Goal: Information Seeking & Learning: Compare options

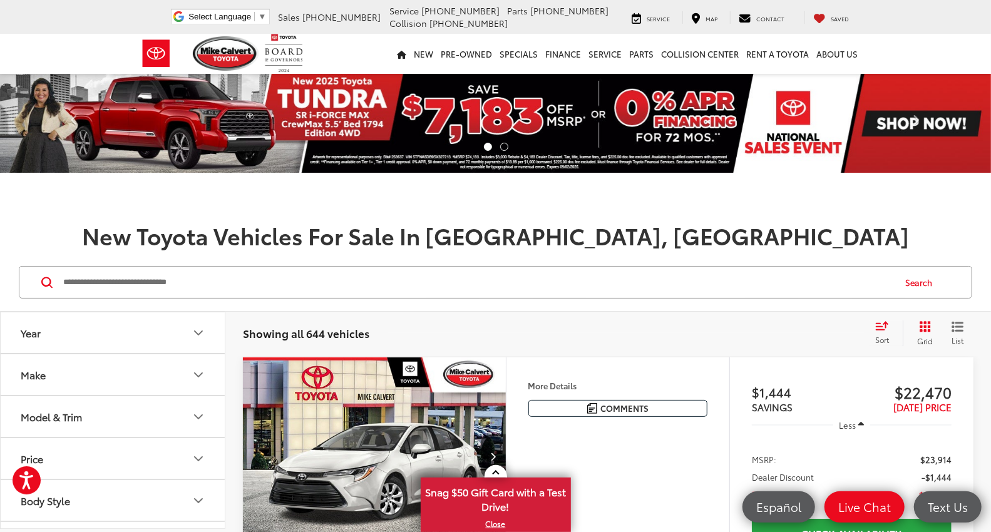
click at [148, 280] on input "Search by Make, Model, or Keyword" at bounding box center [478, 282] width 832 height 30
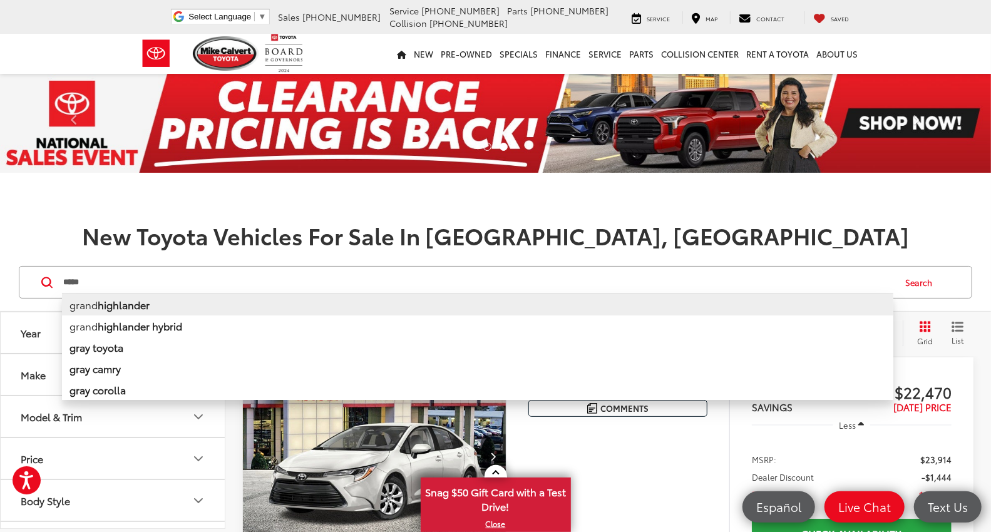
click at [140, 305] on b "highlander" at bounding box center [124, 304] width 52 height 14
type input "**********"
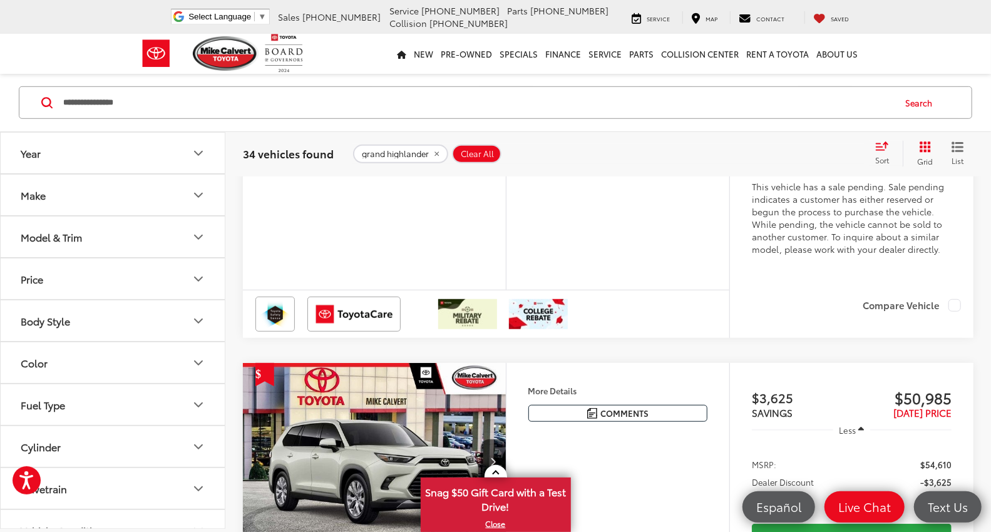
scroll to position [209, 0]
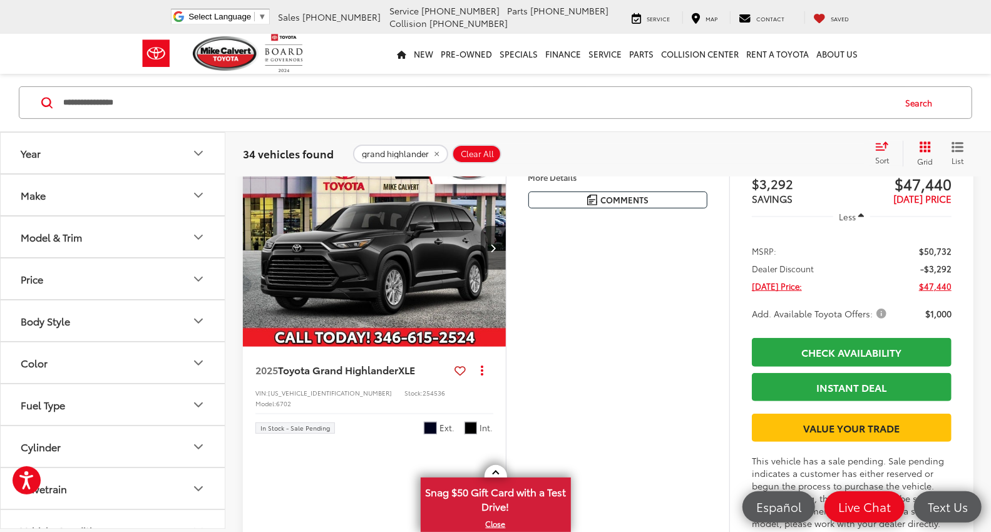
click at [920, 148] on icon "Grid View" at bounding box center [925, 147] width 11 height 11
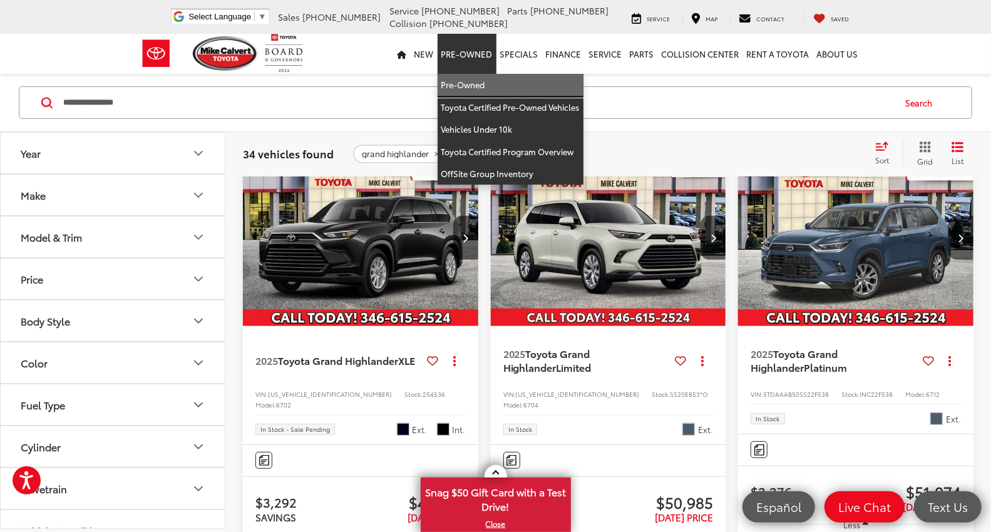
click at [461, 90] on link "Pre-Owned" at bounding box center [511, 85] width 146 height 23
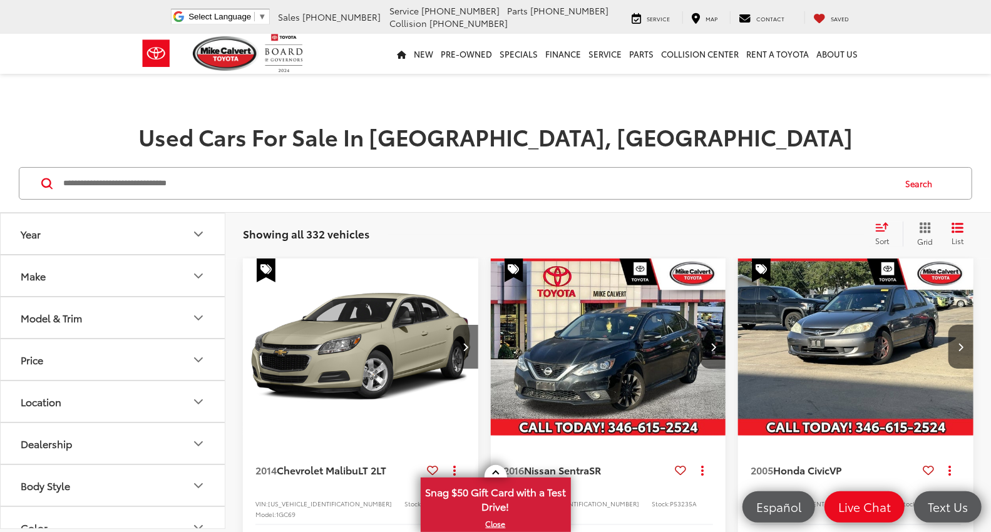
click at [126, 180] on input "Search by Make, Model, or Keyword" at bounding box center [478, 183] width 832 height 30
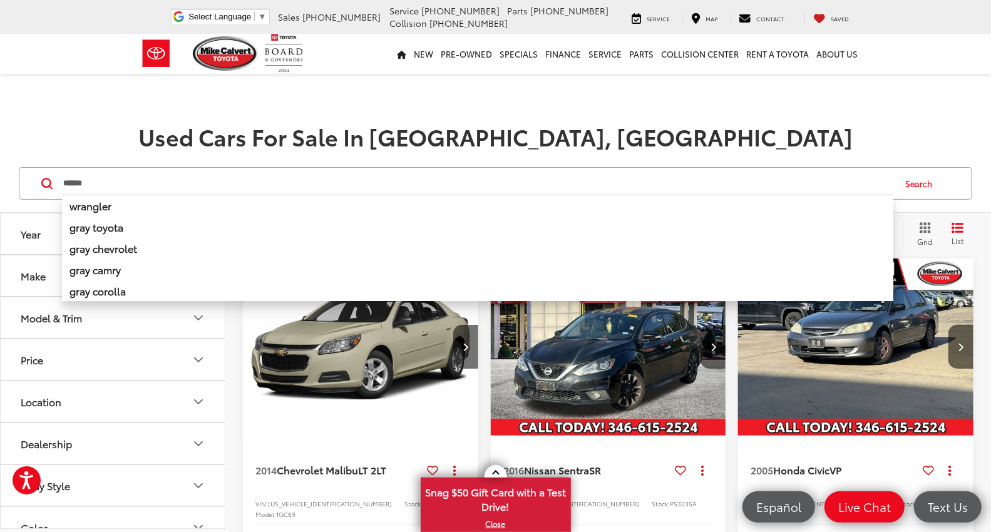
type input "*****"
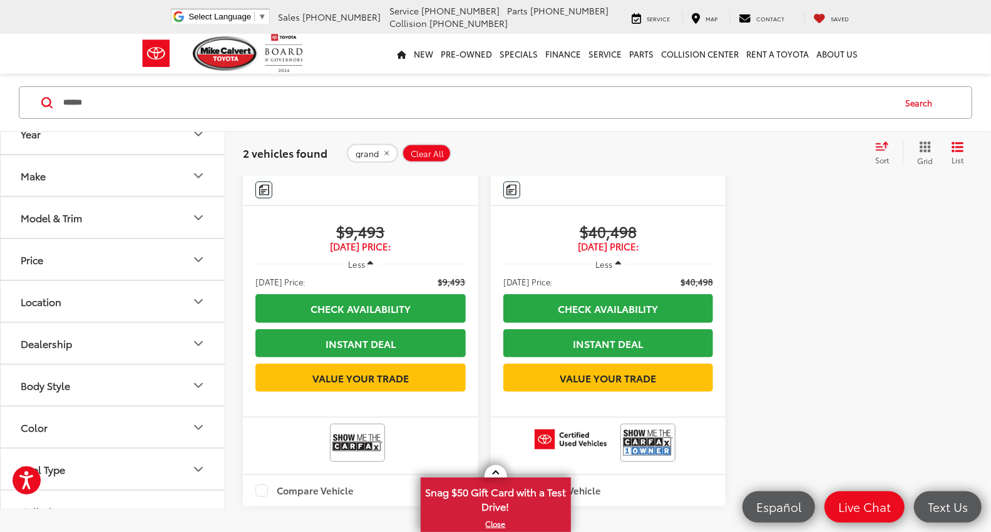
scroll to position [417, 0]
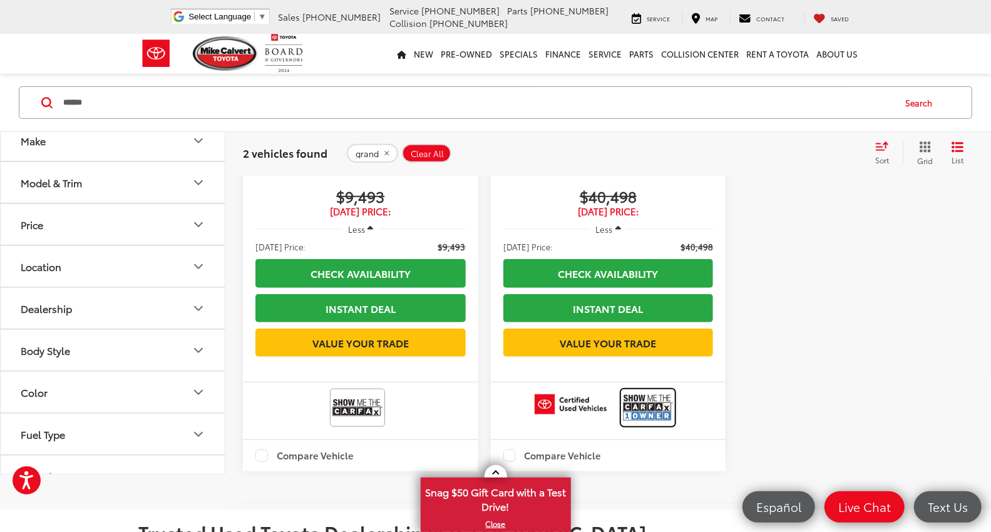
click at [646, 425] on img at bounding box center [648, 407] width 50 height 33
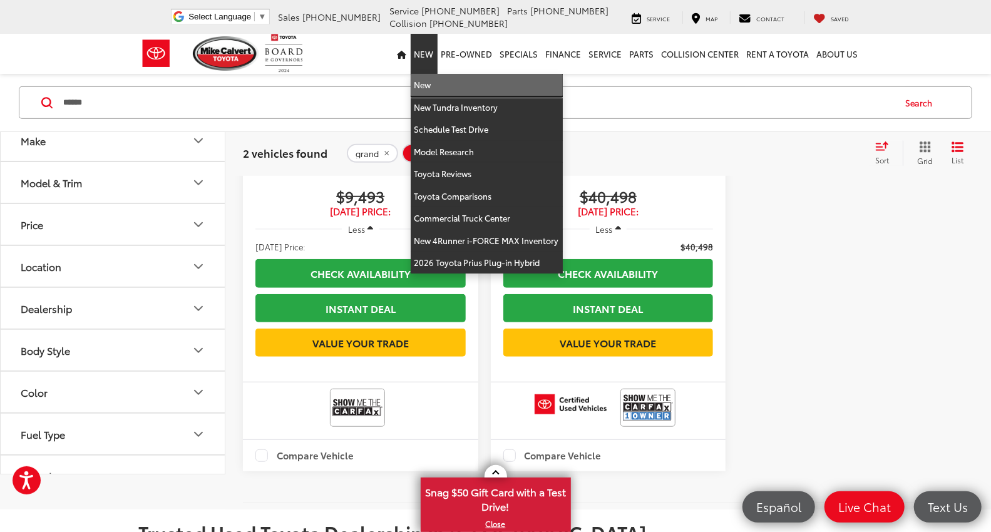
click at [428, 78] on link "New" at bounding box center [487, 85] width 152 height 23
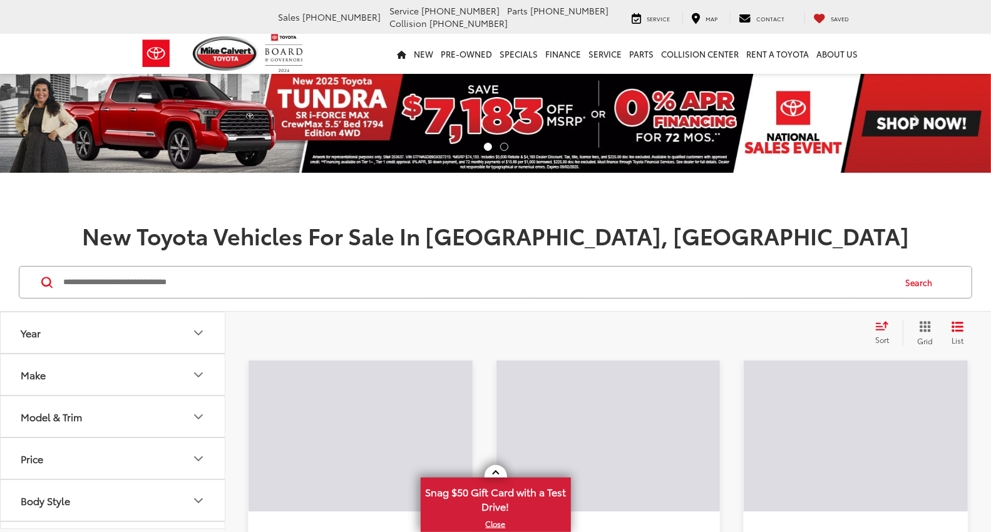
click at [123, 288] on input "Search by Make, Model, or Keyword" at bounding box center [478, 282] width 832 height 30
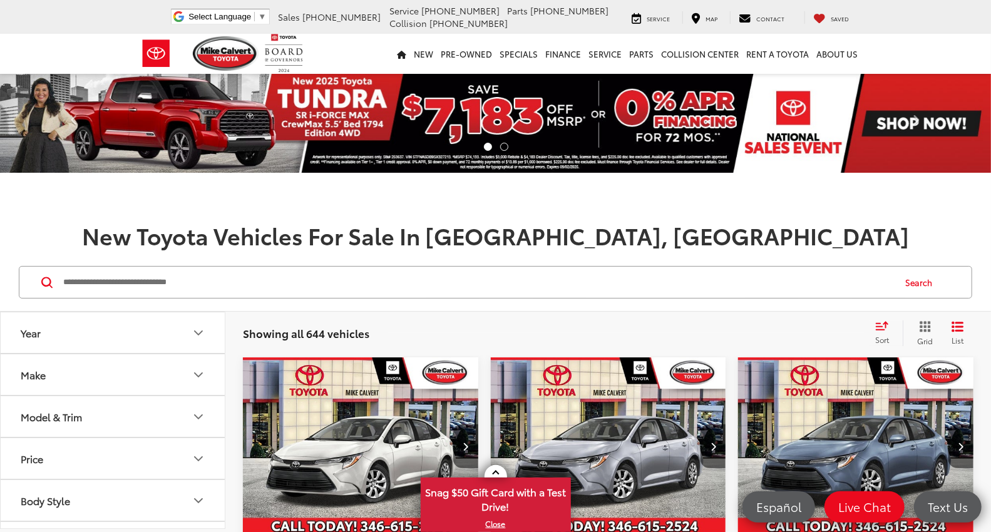
paste input "******"
type input "******"
click at [922, 282] on button "Search" at bounding box center [922, 282] width 57 height 31
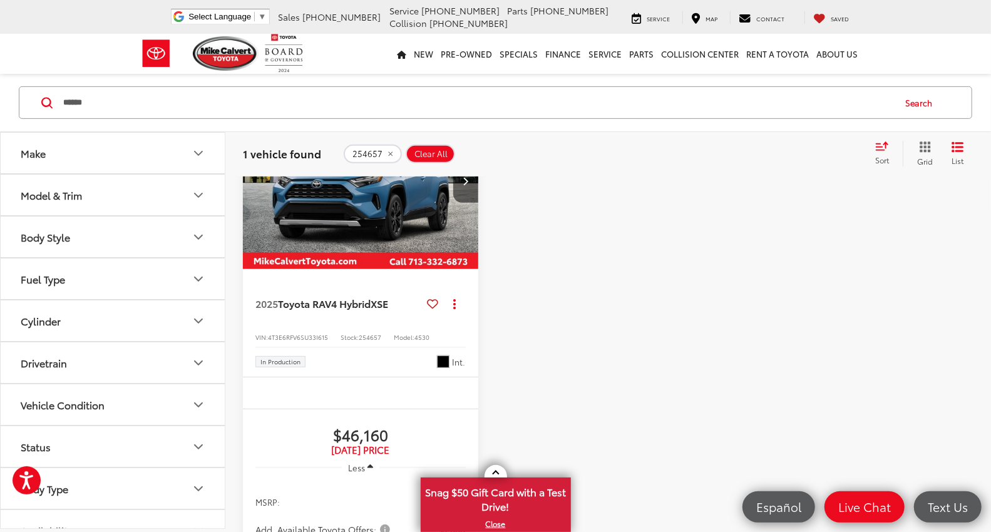
scroll to position [278, 0]
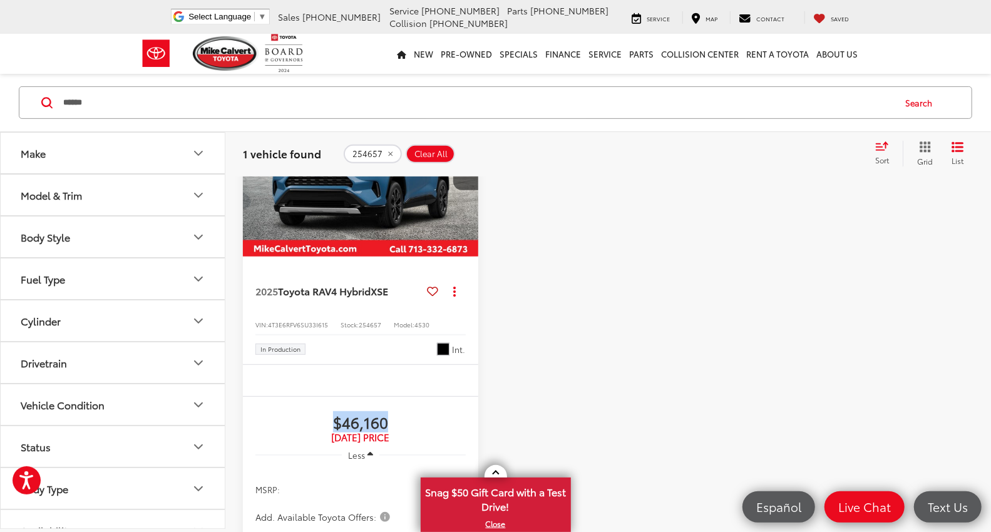
drag, startPoint x: 331, startPoint y: 415, endPoint x: 401, endPoint y: 416, distance: 70.1
click at [401, 416] on span "$46,160" at bounding box center [360, 422] width 210 height 19
copy span "$46,160"
click at [346, 209] on img "2025 Toyota RAV4 Hybrid Hybrid XSE 0" at bounding box center [360, 169] width 237 height 178
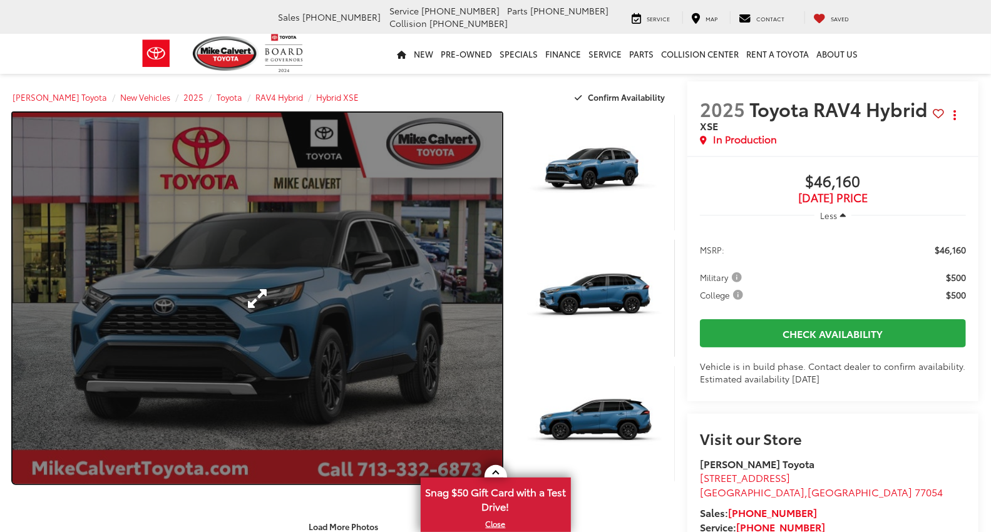
click at [261, 284] on link "Expand Photo 0" at bounding box center [258, 298] width 490 height 371
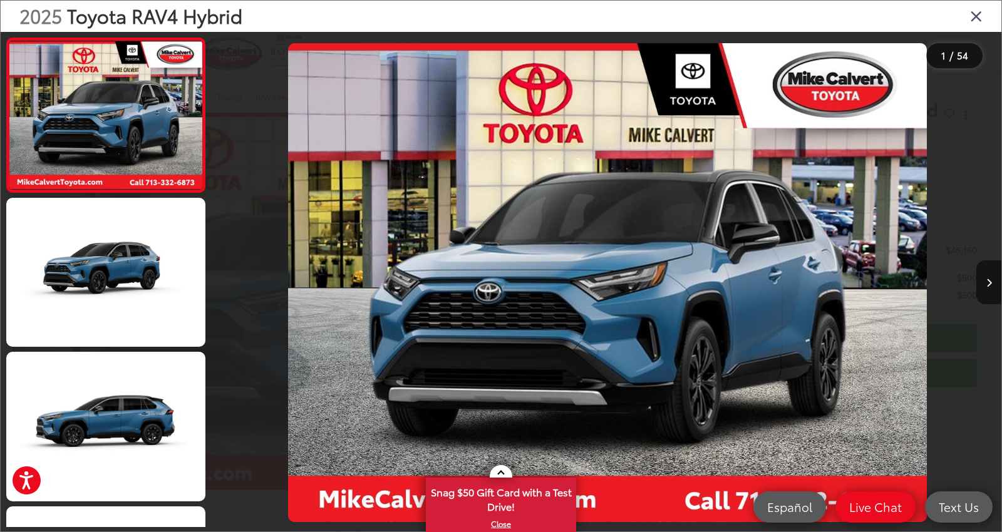
click at [977, 15] on icon "Close gallery" at bounding box center [976, 16] width 13 height 16
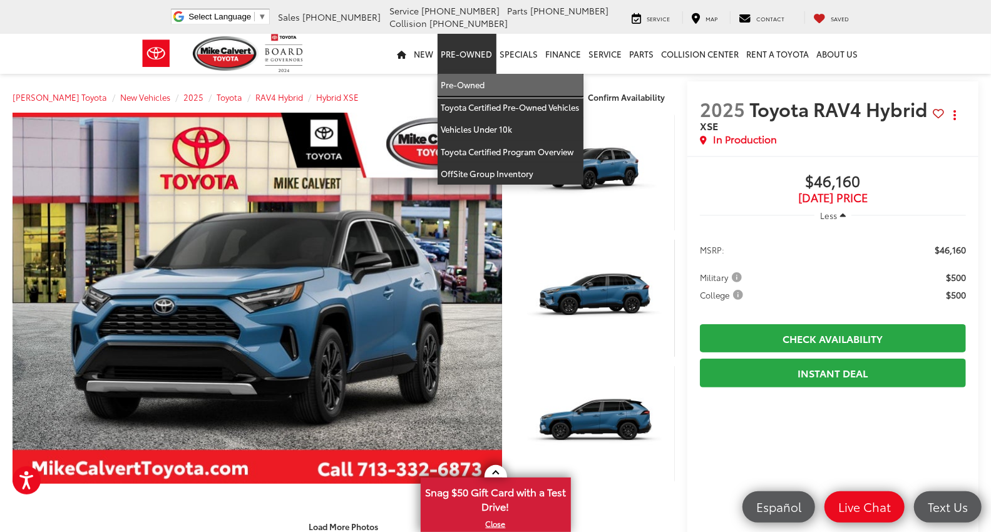
click at [459, 81] on link "Pre-Owned" at bounding box center [511, 85] width 146 height 23
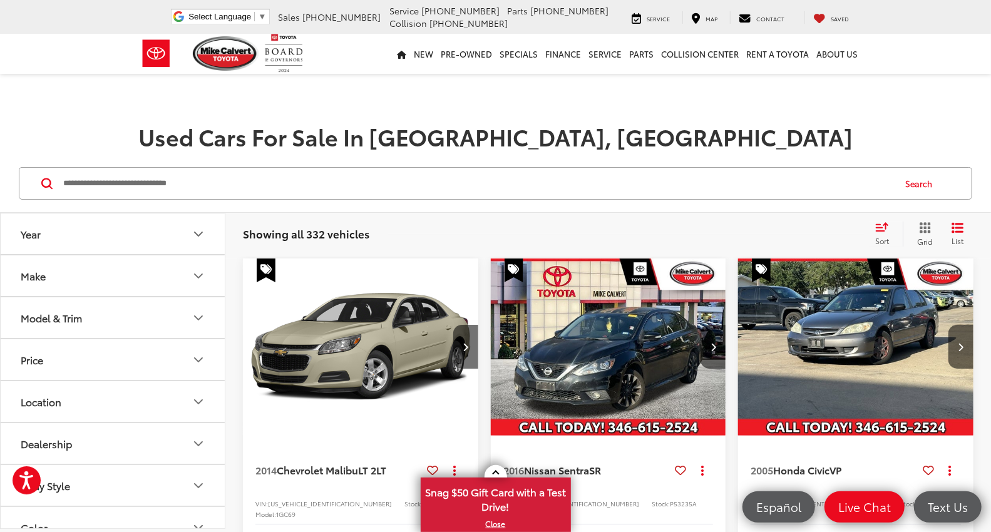
click at [204, 188] on input "Search by Make, Model, or Keyword" at bounding box center [478, 183] width 832 height 30
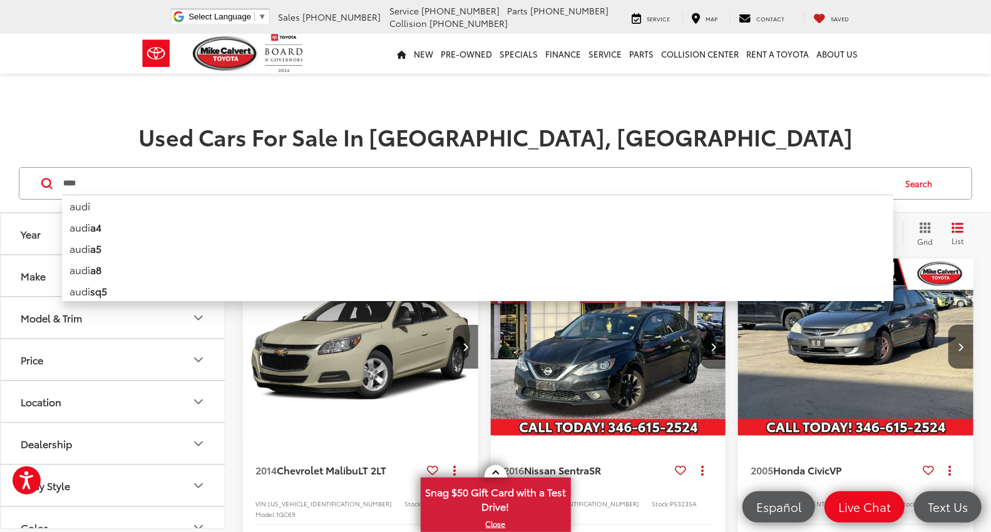
type input "****"
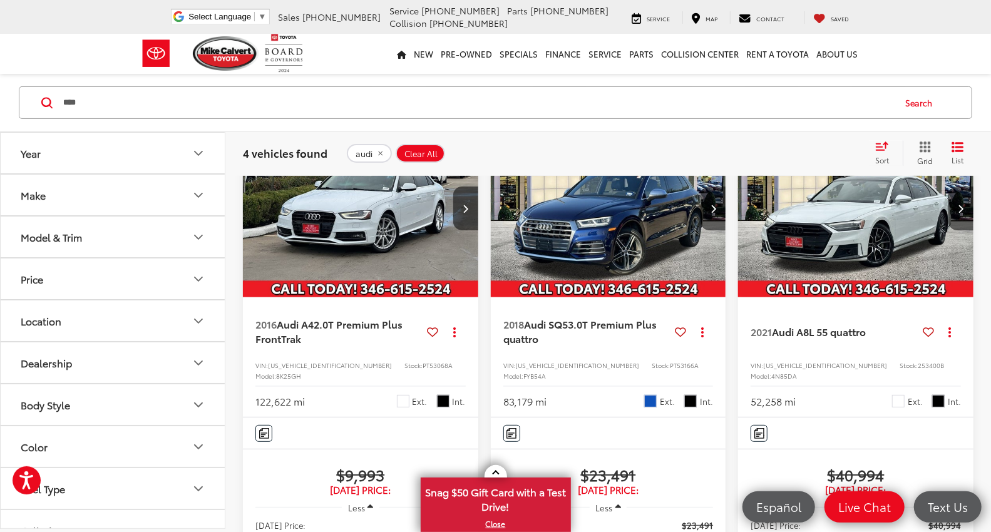
scroll to position [139, 0]
click at [354, 259] on img "2016 Audi A4 2.0T Premium Plus FrontTrak 0" at bounding box center [360, 209] width 237 height 178
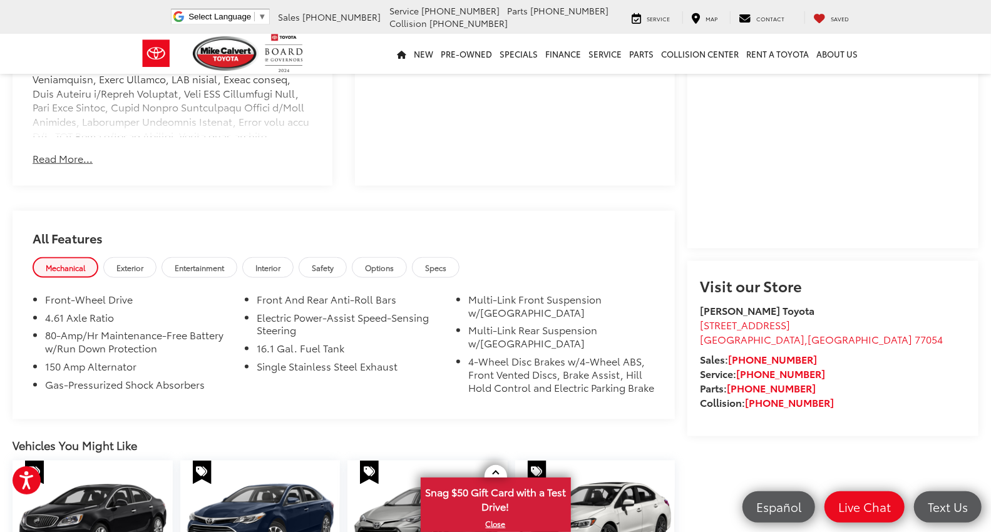
scroll to position [765, 0]
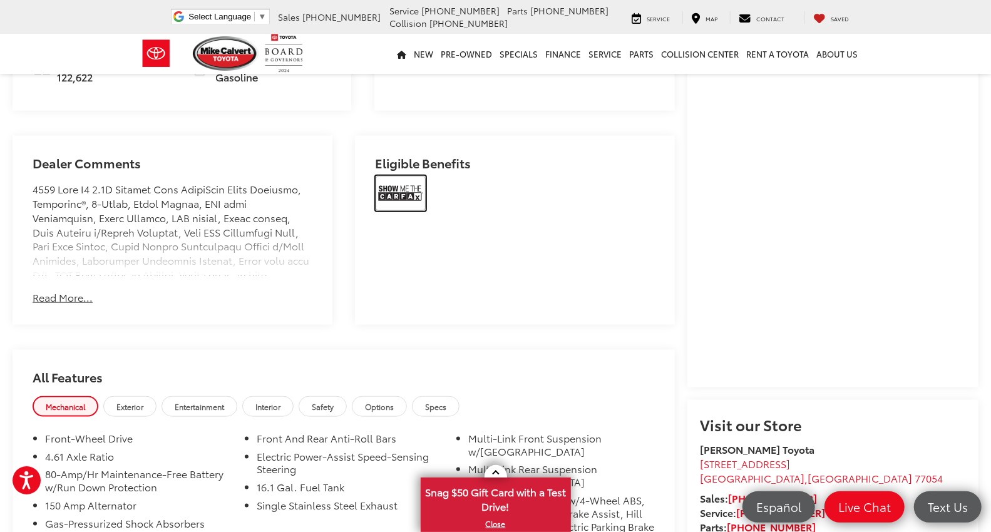
click at [396, 177] on img at bounding box center [401, 193] width 50 height 35
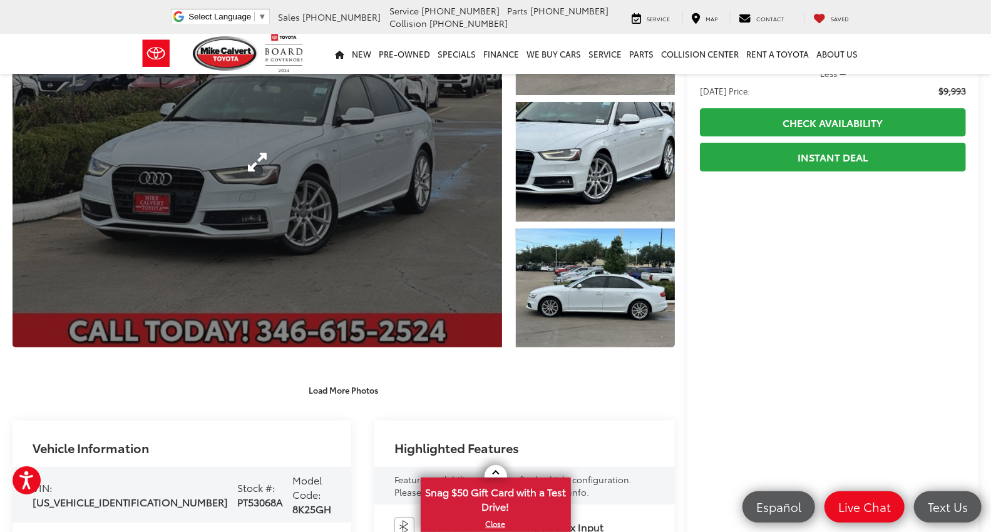
scroll to position [133, 0]
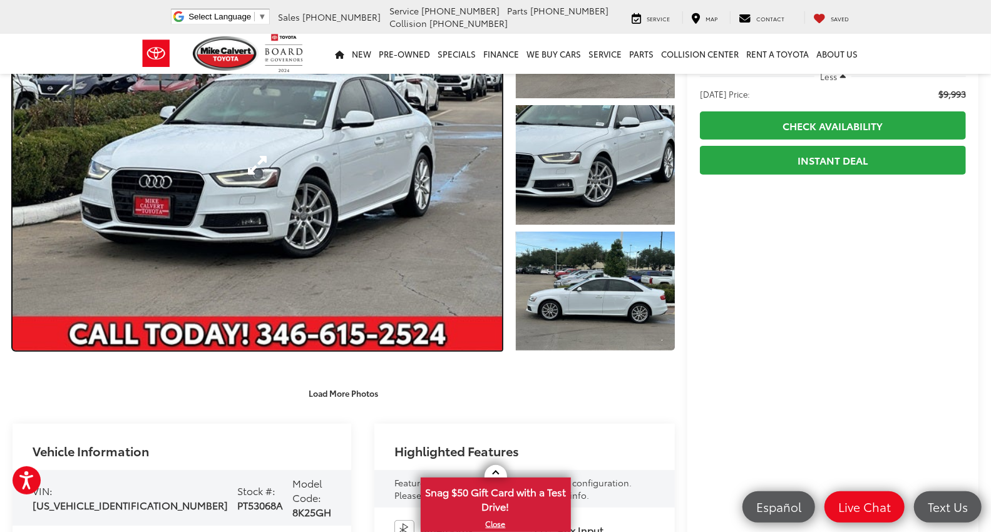
click at [290, 174] on link "Expand Photo 0" at bounding box center [258, 164] width 490 height 371
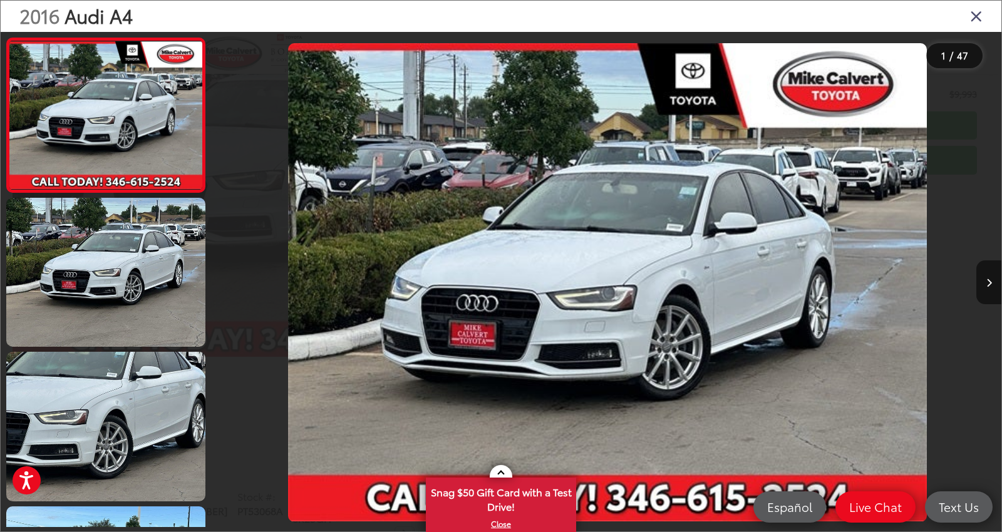
click at [978, 14] on icon "Close gallery" at bounding box center [976, 16] width 13 height 16
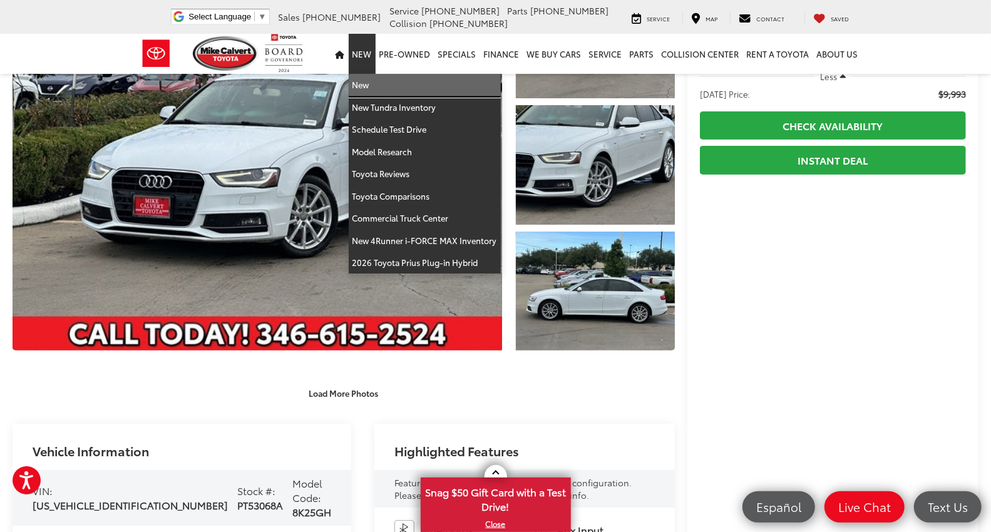
click at [370, 85] on link "New" at bounding box center [425, 85] width 152 height 23
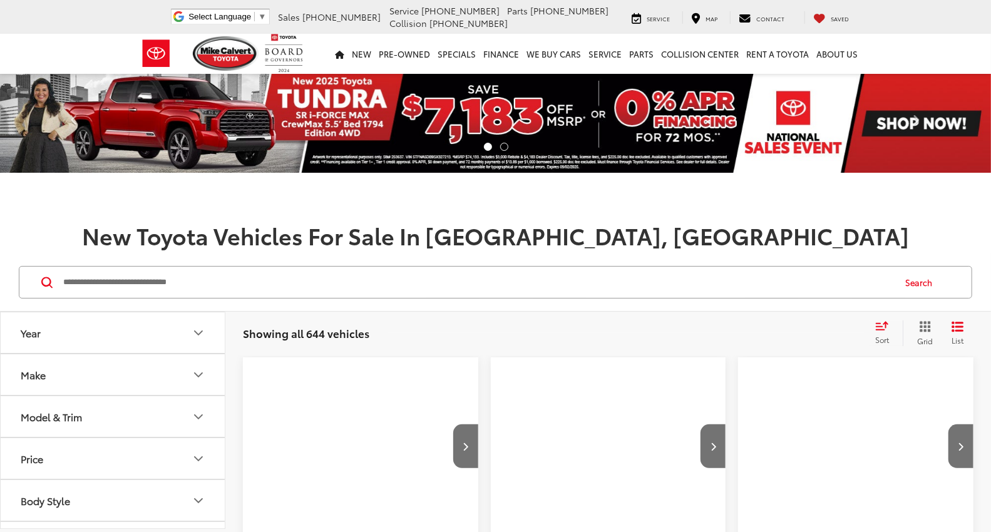
click at [215, 286] on input "Search by Make, Model, or Keyword" at bounding box center [478, 282] width 832 height 30
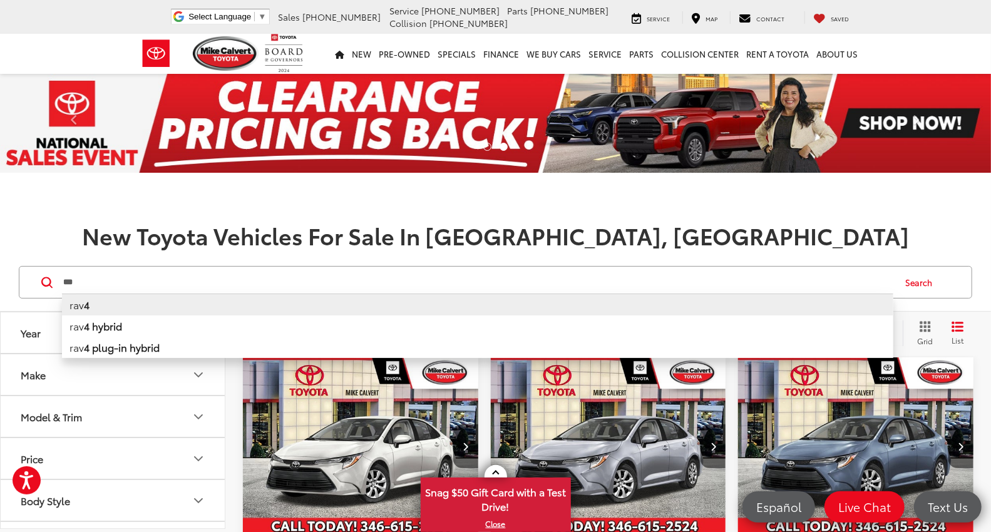
click at [80, 311] on li "rav 4" at bounding box center [478, 305] width 832 height 22
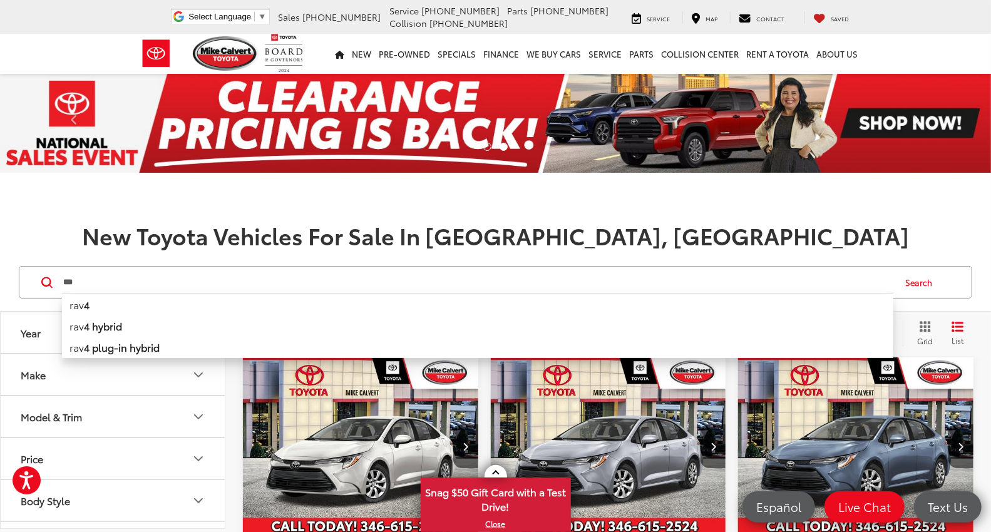
type input "****"
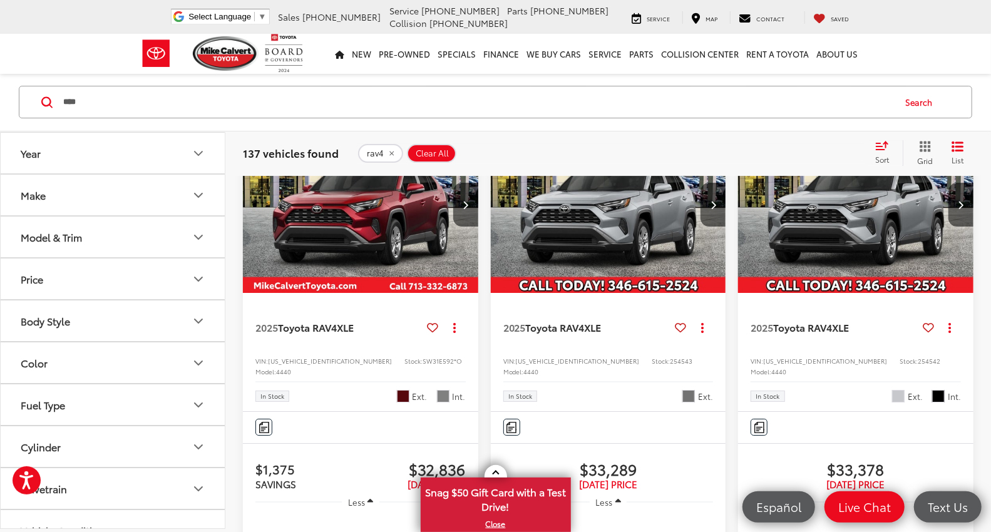
scroll to position [2574, 0]
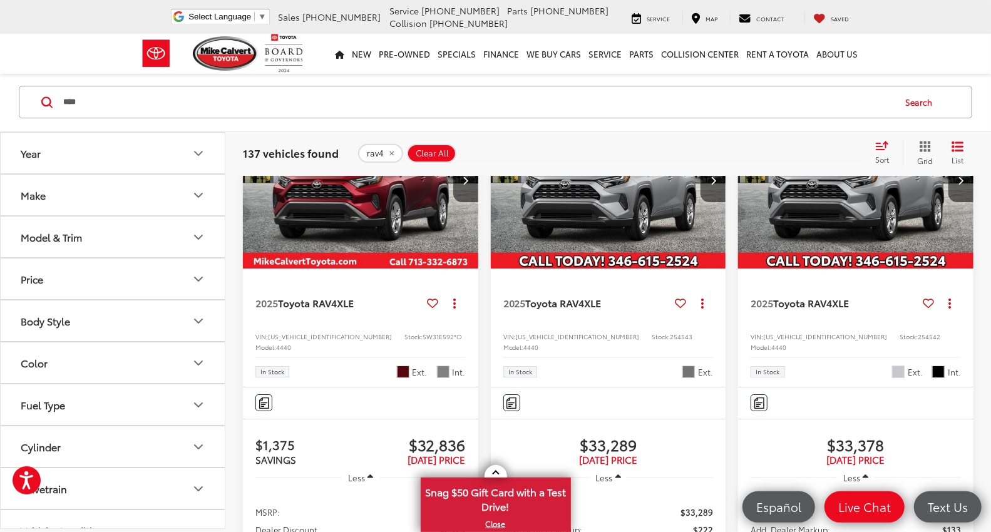
drag, startPoint x: 346, startPoint y: 293, endPoint x: 361, endPoint y: 295, distance: 15.8
click at [347, 270] on img "2025 Toyota RAV4 XLE 0" at bounding box center [360, 181] width 237 height 178
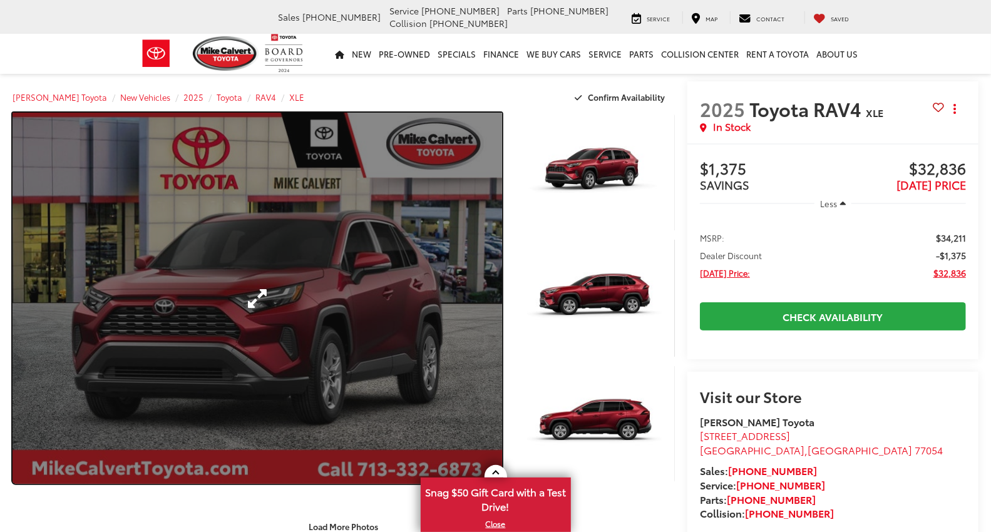
click at [278, 302] on link "Expand Photo 0" at bounding box center [258, 298] width 490 height 371
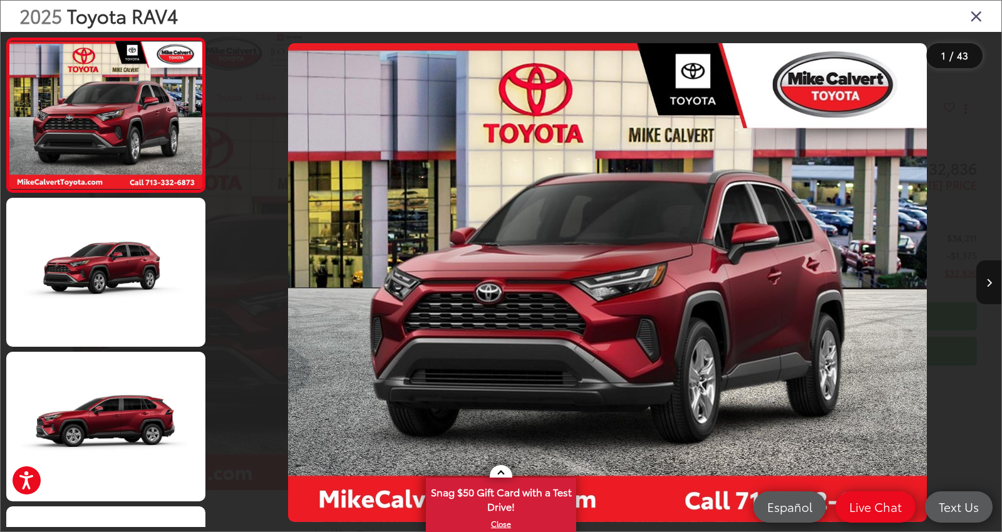
click at [972, 16] on icon "Close gallery" at bounding box center [976, 16] width 13 height 16
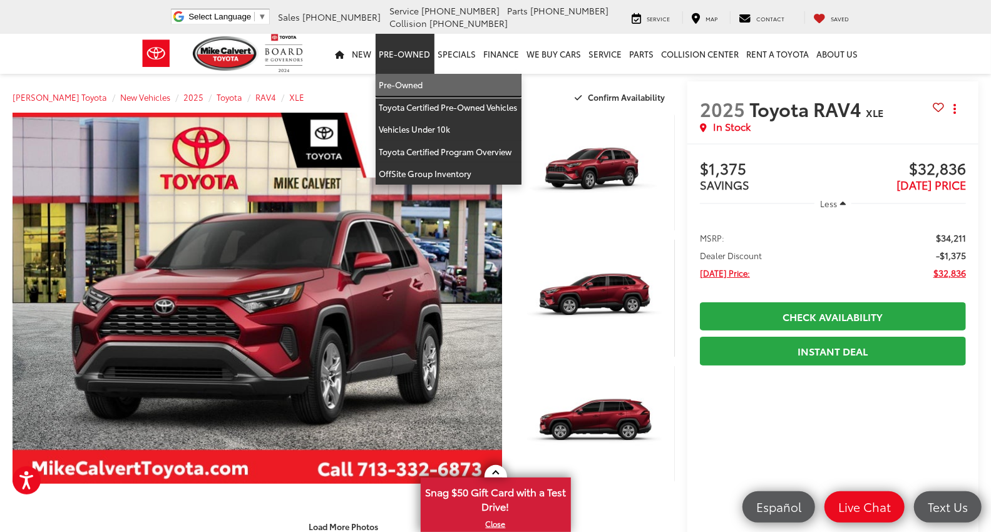
click at [399, 83] on link "Pre-Owned" at bounding box center [449, 85] width 146 height 23
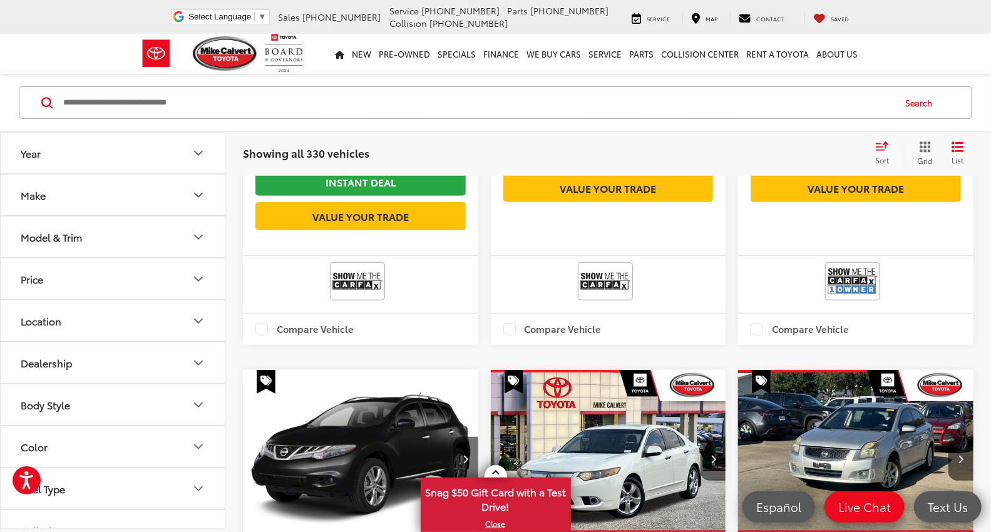
scroll to position [556, 0]
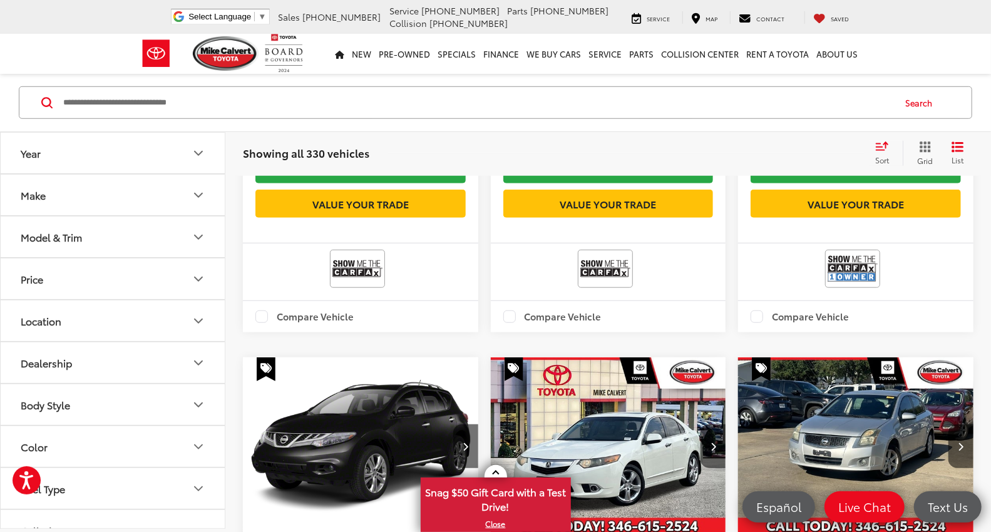
click at [172, 98] on input "Search by Make, Model, or Keyword" at bounding box center [478, 103] width 832 height 30
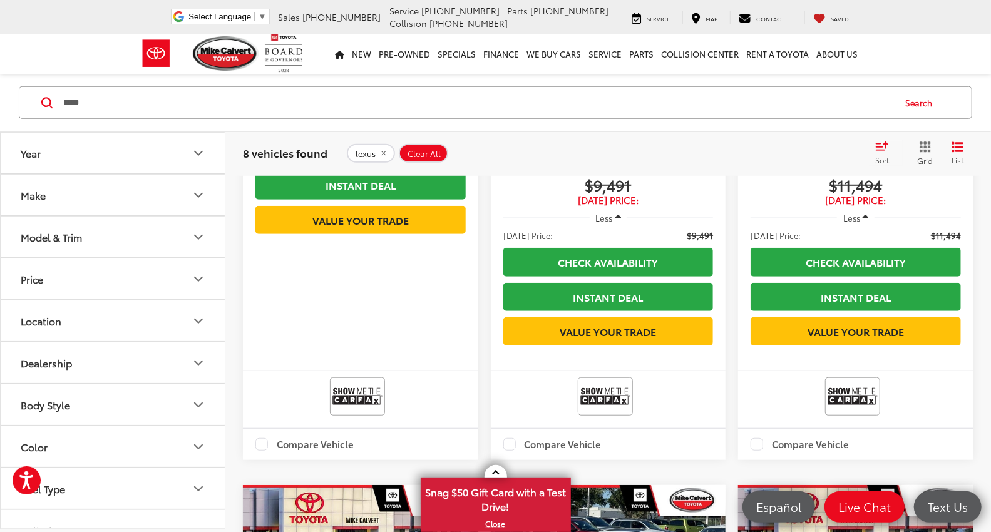
scroll to position [498, 0]
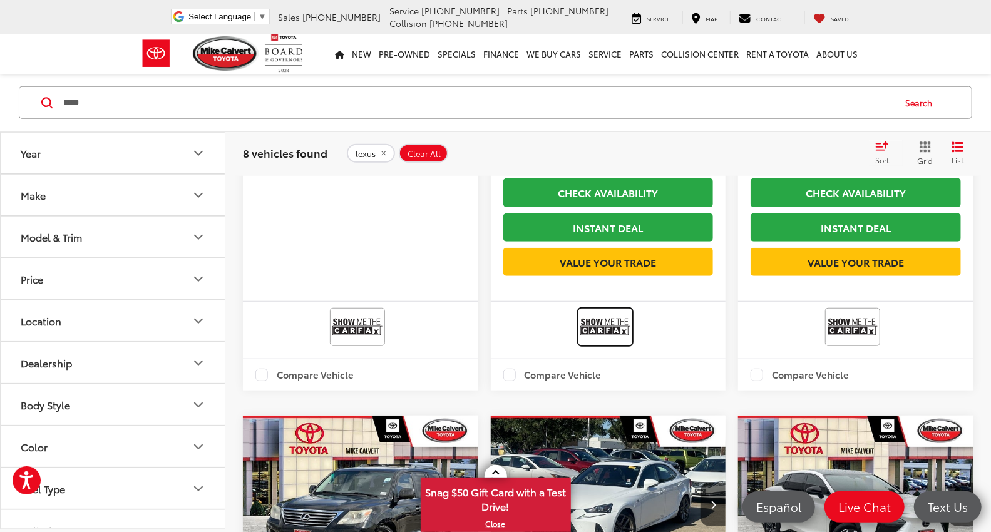
click at [593, 344] on img at bounding box center [605, 327] width 50 height 33
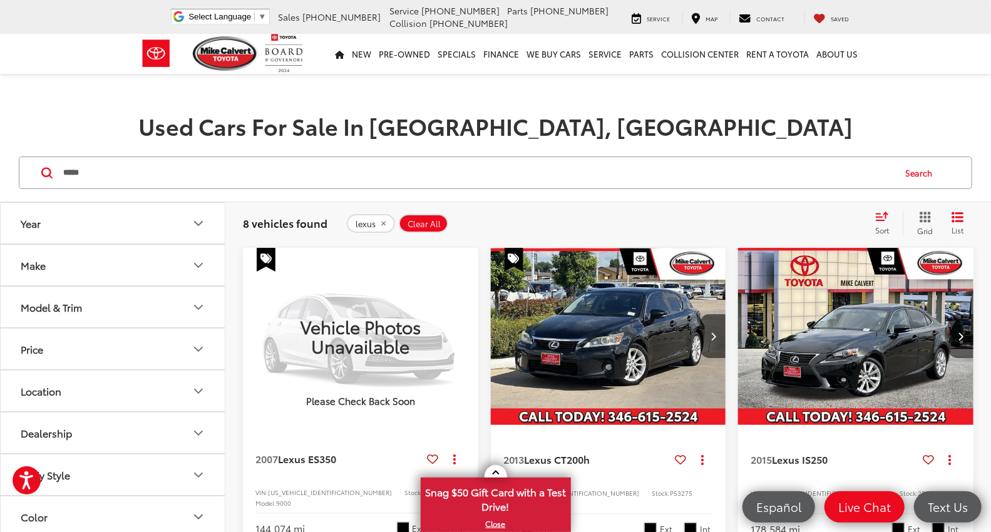
scroll to position [80, 0]
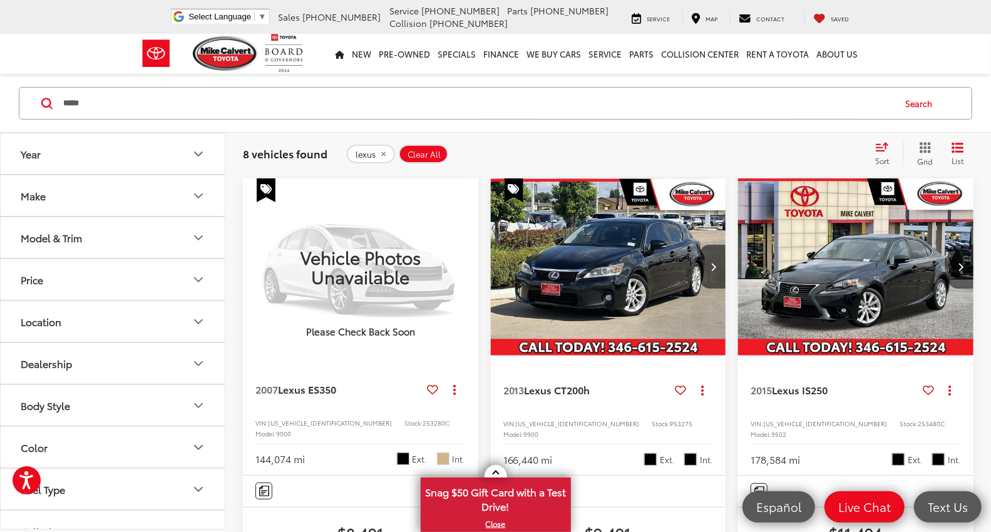
click at [132, 105] on input "*****" at bounding box center [478, 103] width 832 height 30
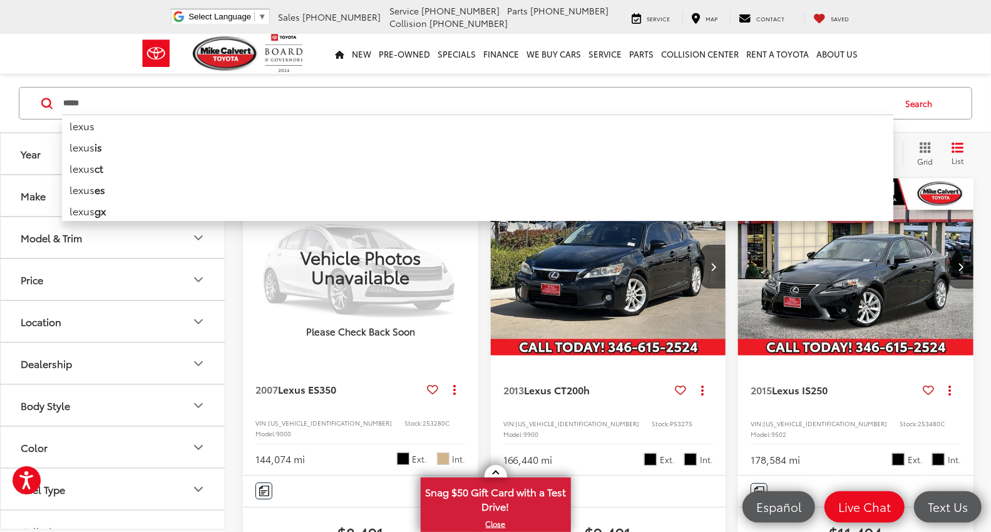
click at [132, 105] on input "*****" at bounding box center [478, 103] width 832 height 30
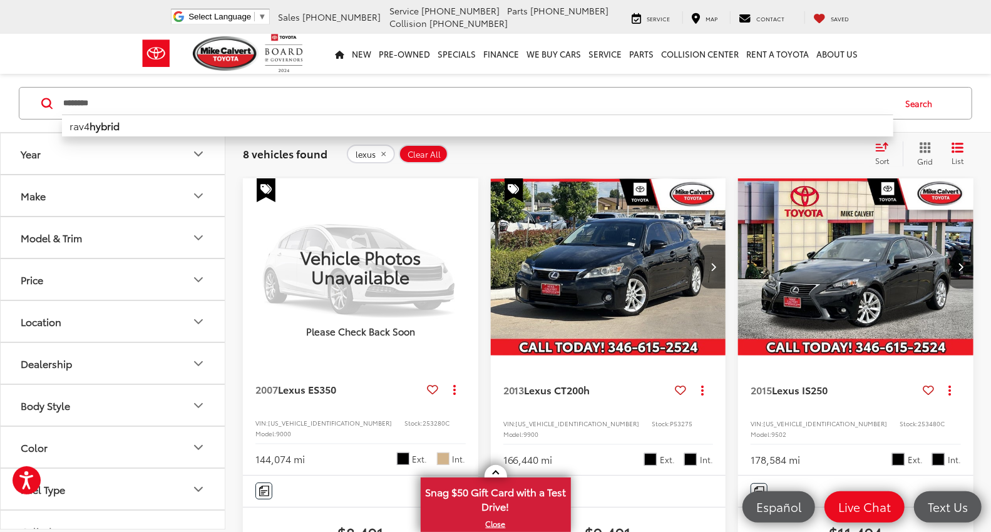
type input "********"
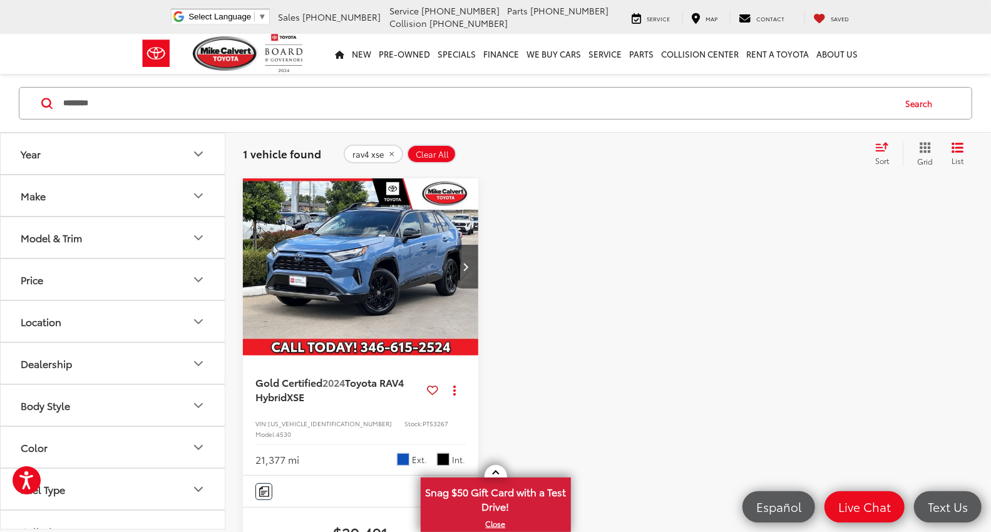
click at [522, 307] on div at bounding box center [608, 493] width 235 height 630
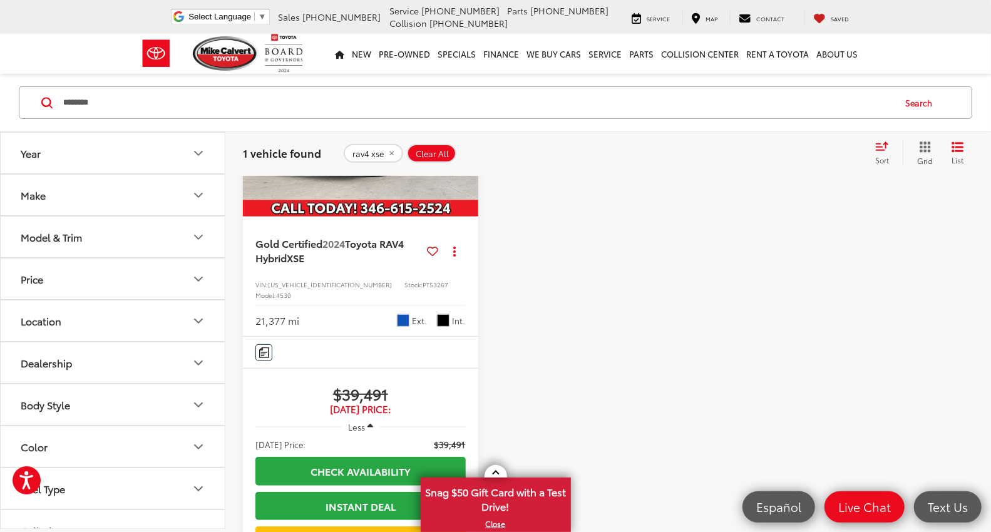
scroll to position [220, 0]
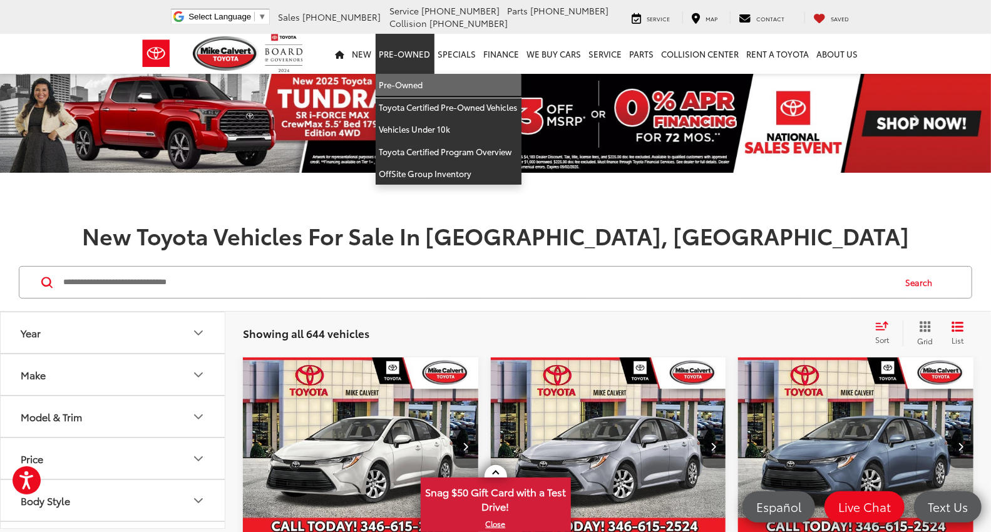
click at [398, 86] on link "Pre-Owned" at bounding box center [449, 85] width 146 height 23
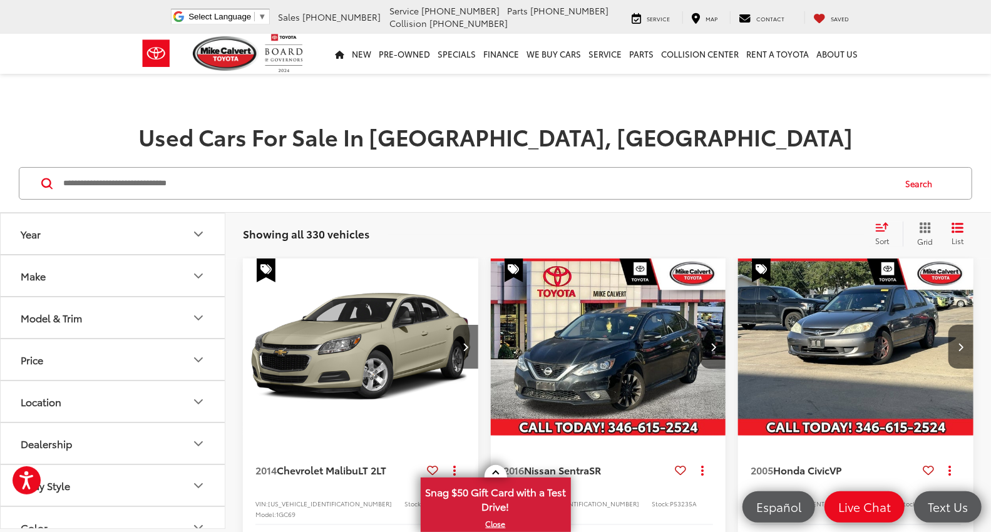
click at [188, 190] on input "Search by Make, Model, or Keyword" at bounding box center [478, 183] width 832 height 30
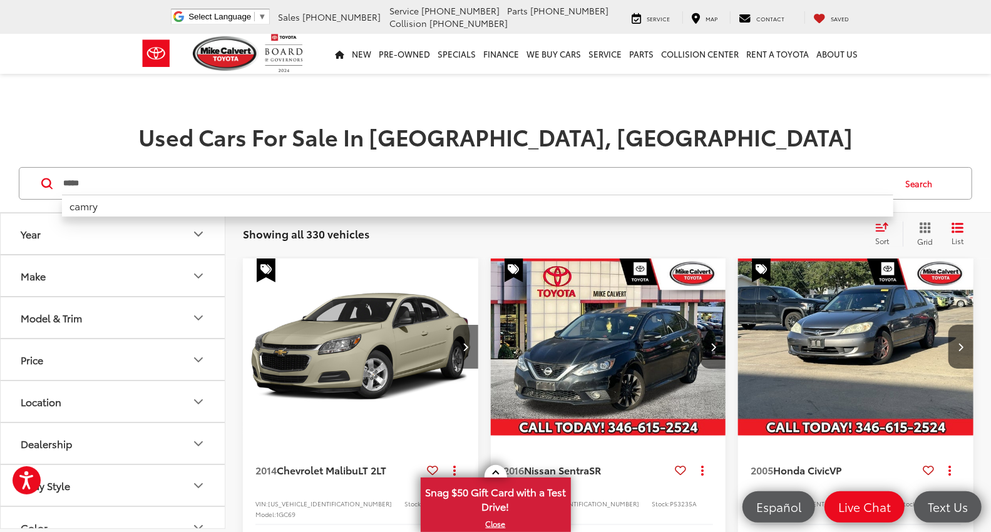
type input "*****"
click at [916, 182] on button "Search" at bounding box center [922, 183] width 57 height 31
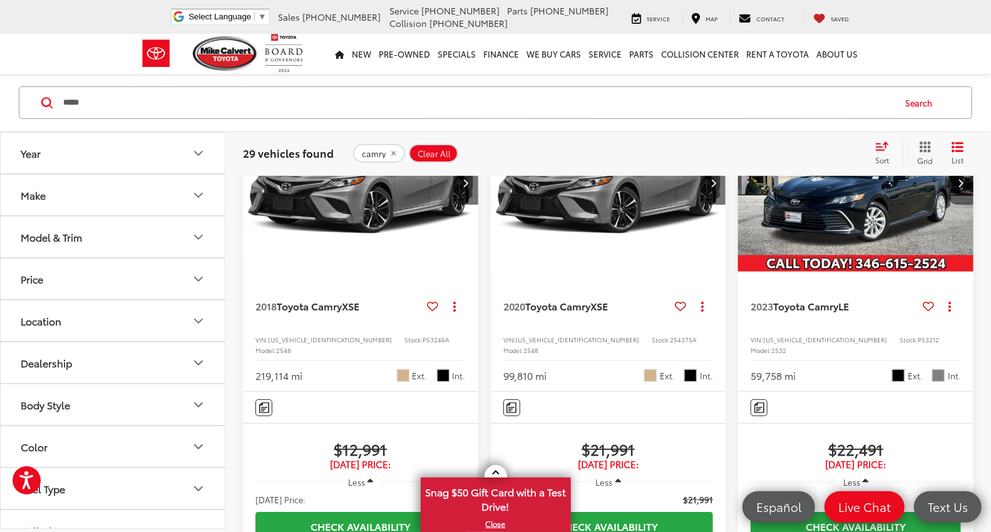
scroll to position [139, 0]
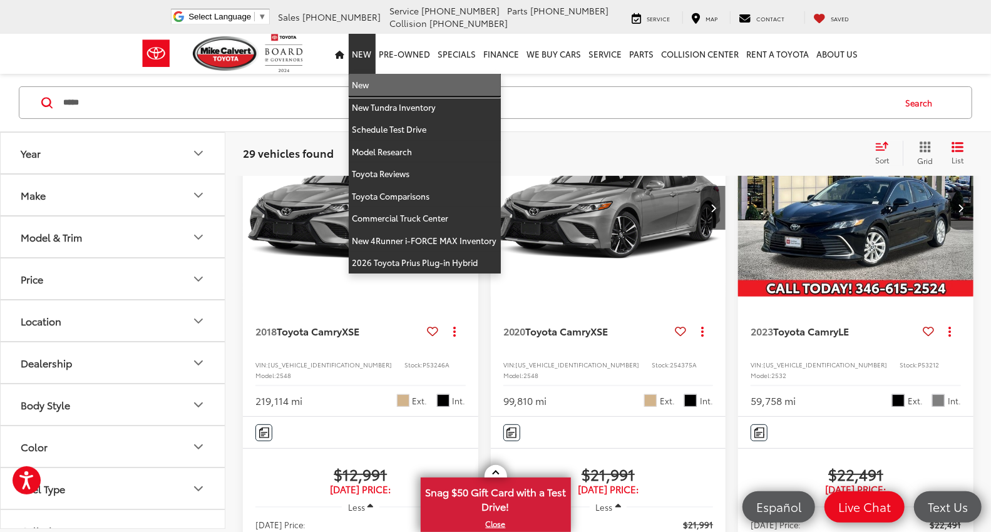
click at [364, 80] on link "New" at bounding box center [425, 85] width 152 height 23
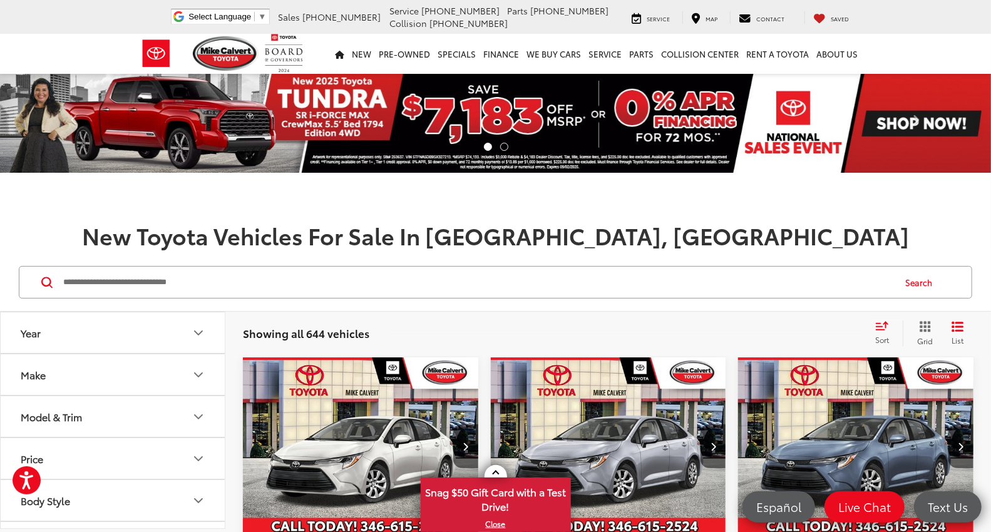
click at [351, 277] on input "Search by Make, Model, or Keyword" at bounding box center [478, 282] width 832 height 30
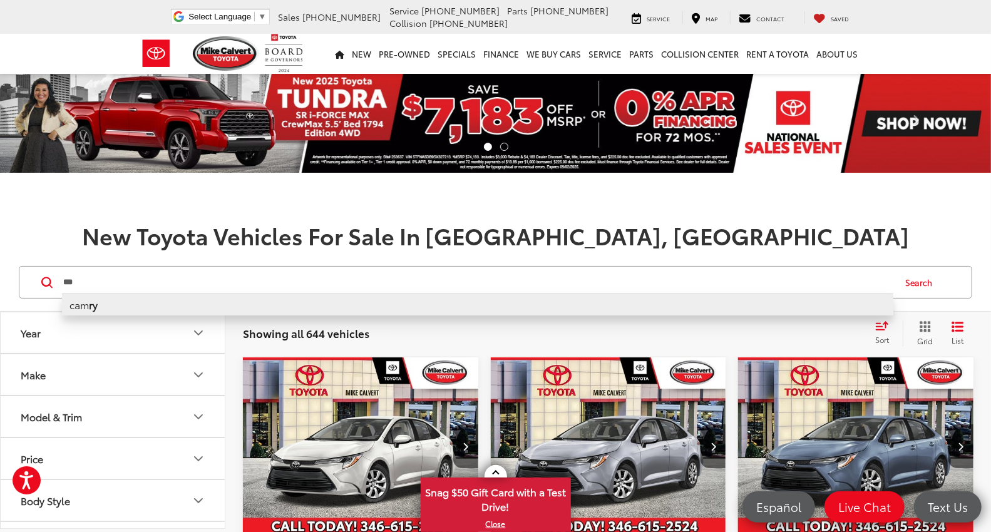
click at [82, 305] on li "cam ry" at bounding box center [478, 305] width 832 height 22
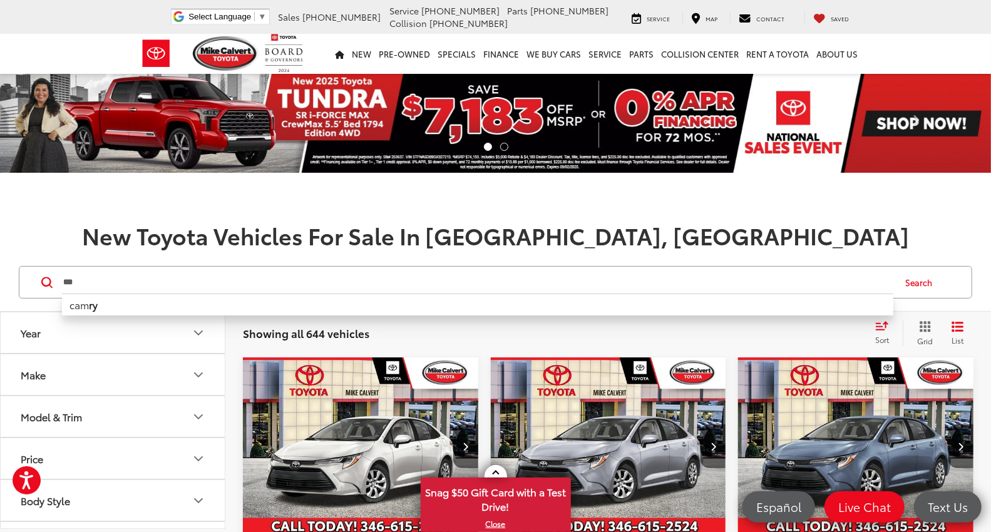
type input "*****"
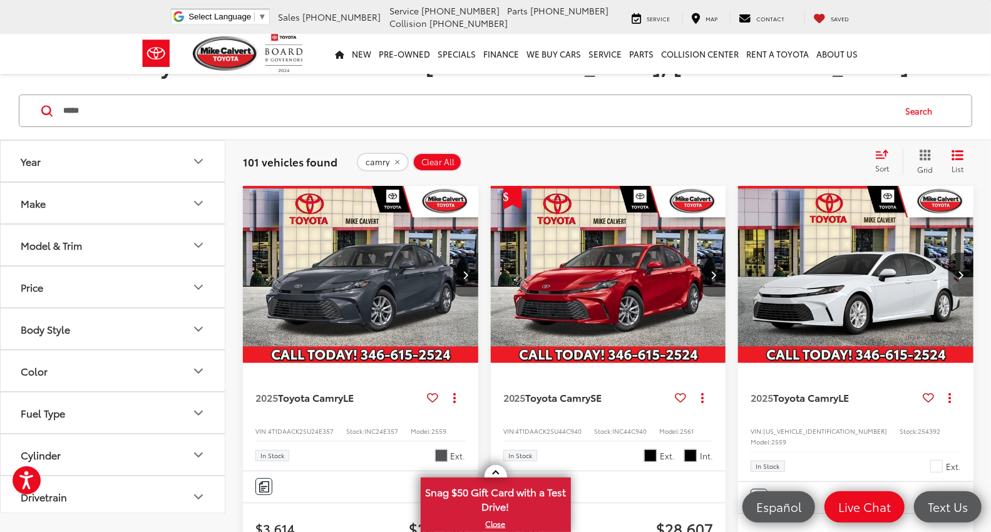
scroll to position [139, 0]
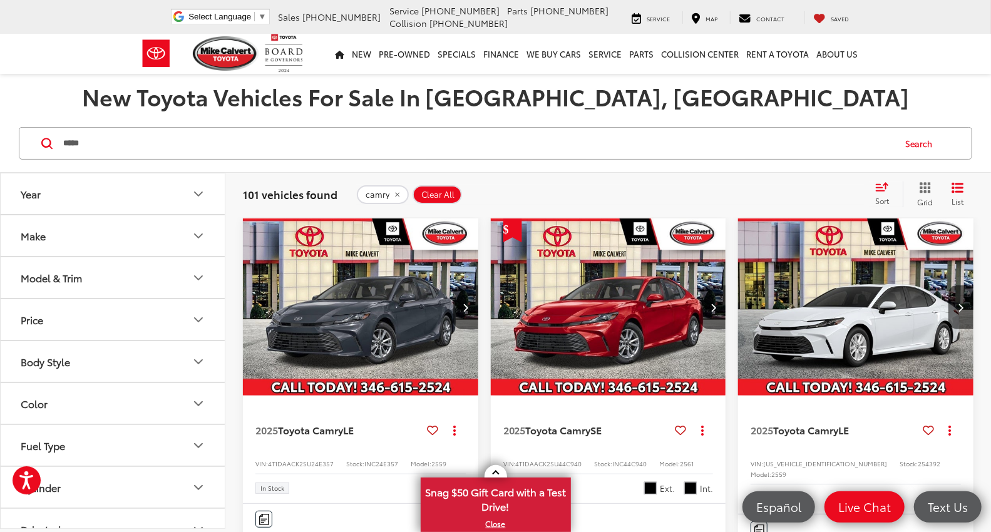
click at [595, 312] on img "2025 Toyota Camry SE 0" at bounding box center [608, 308] width 237 height 178
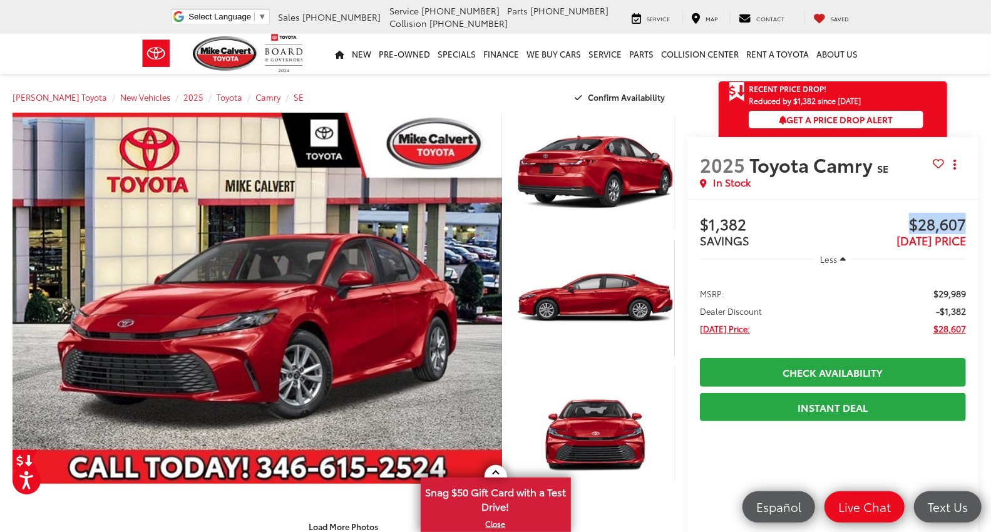
drag, startPoint x: 897, startPoint y: 216, endPoint x: 969, endPoint y: 218, distance: 72.0
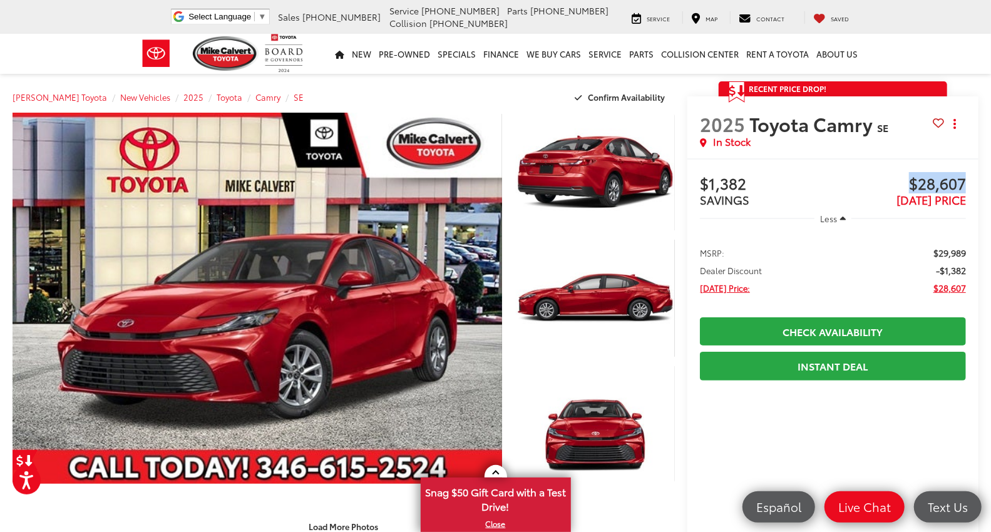
copy span "$28,607"
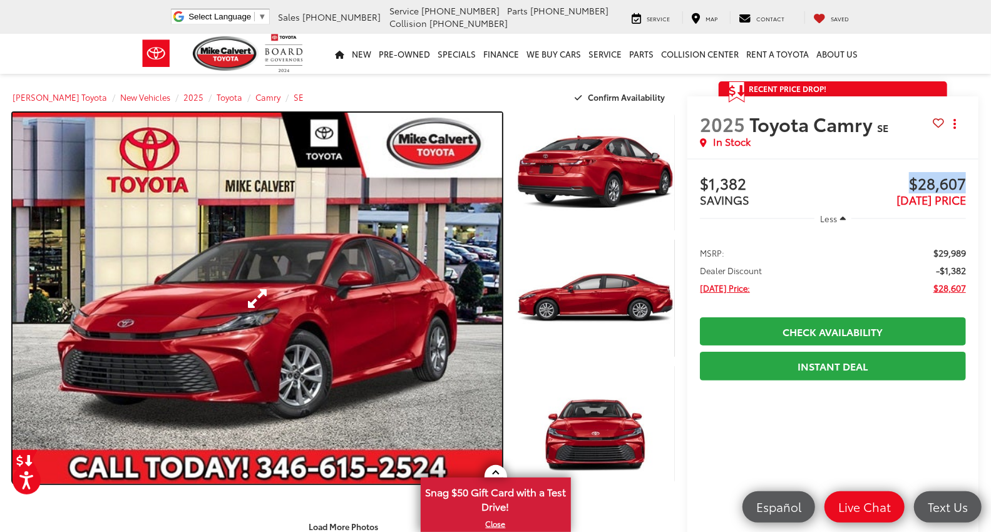
click at [244, 341] on link "Expand Photo 0" at bounding box center [258, 298] width 490 height 371
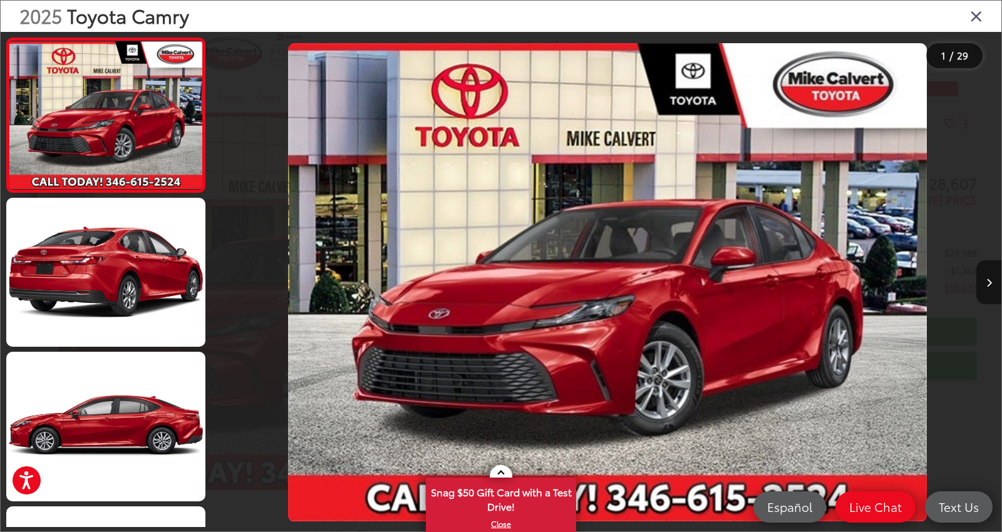
click at [974, 16] on icon "Close gallery" at bounding box center [976, 16] width 13 height 16
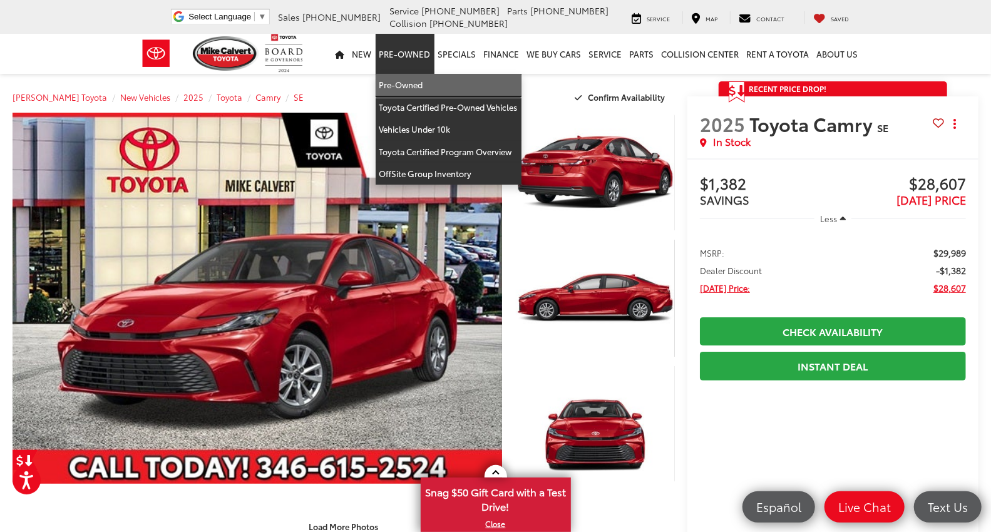
click at [402, 80] on link "Pre-Owned" at bounding box center [449, 85] width 146 height 23
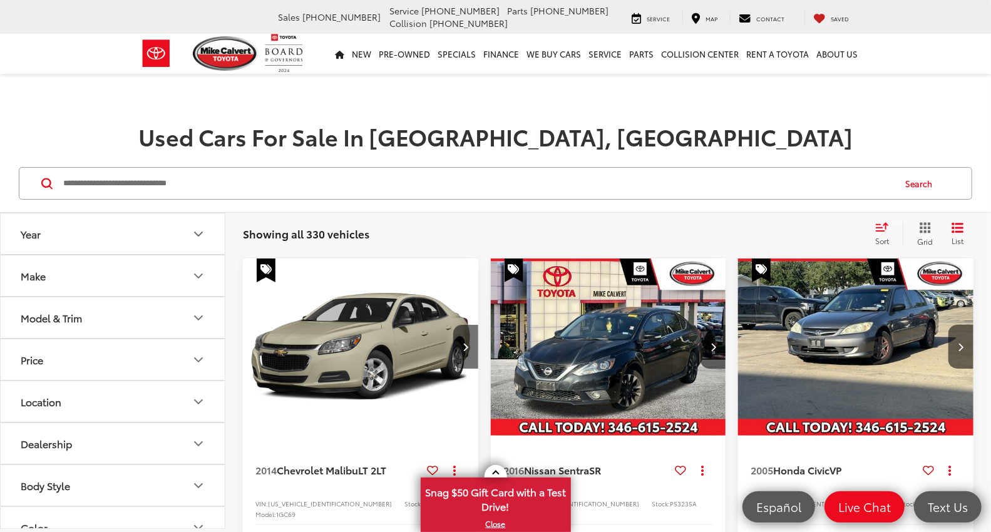
click at [108, 183] on input "Search by Make, Model, or Keyword" at bounding box center [478, 183] width 832 height 30
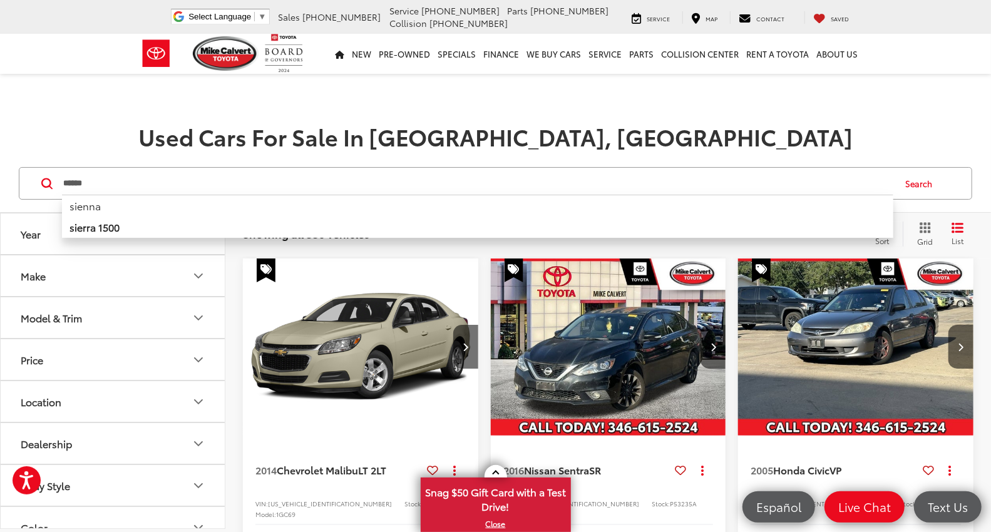
type input "******"
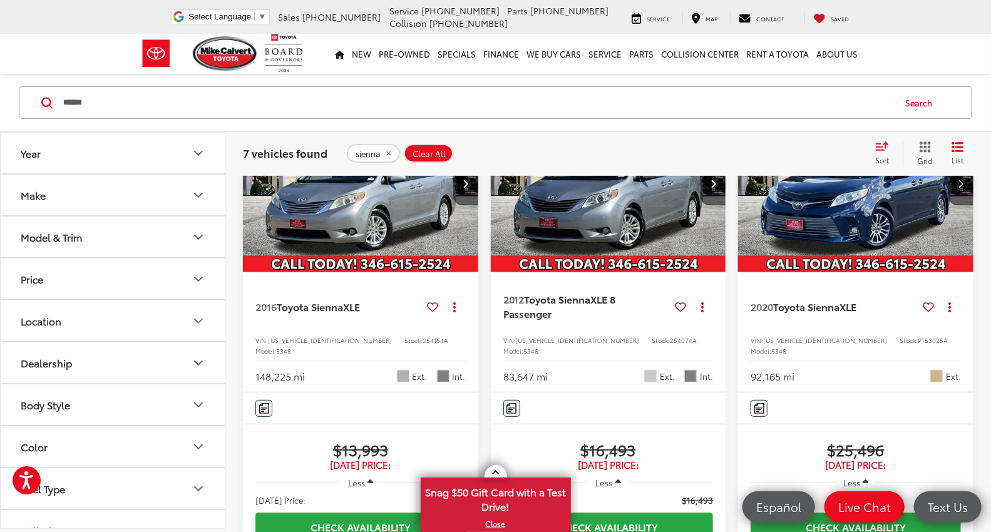
scroll to position [139, 0]
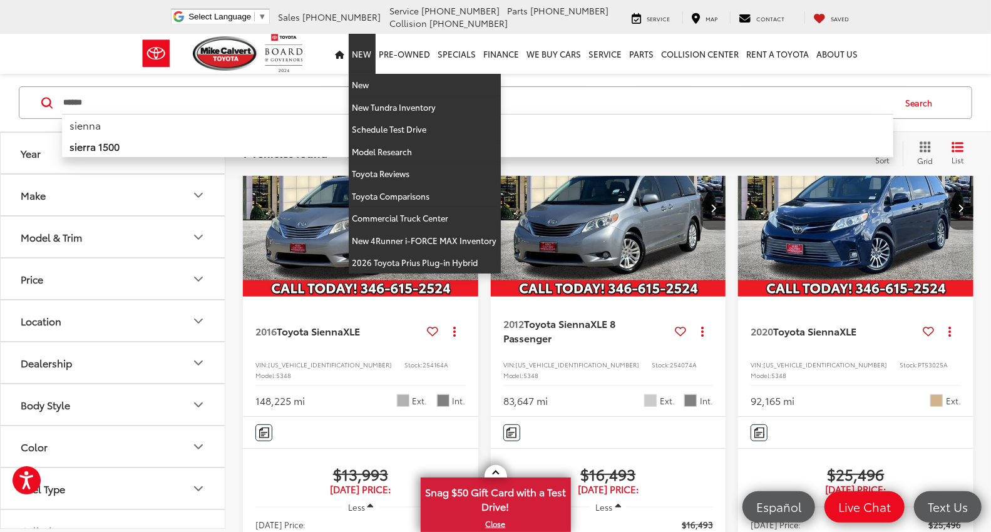
click at [366, 51] on link "New" at bounding box center [362, 54] width 27 height 40
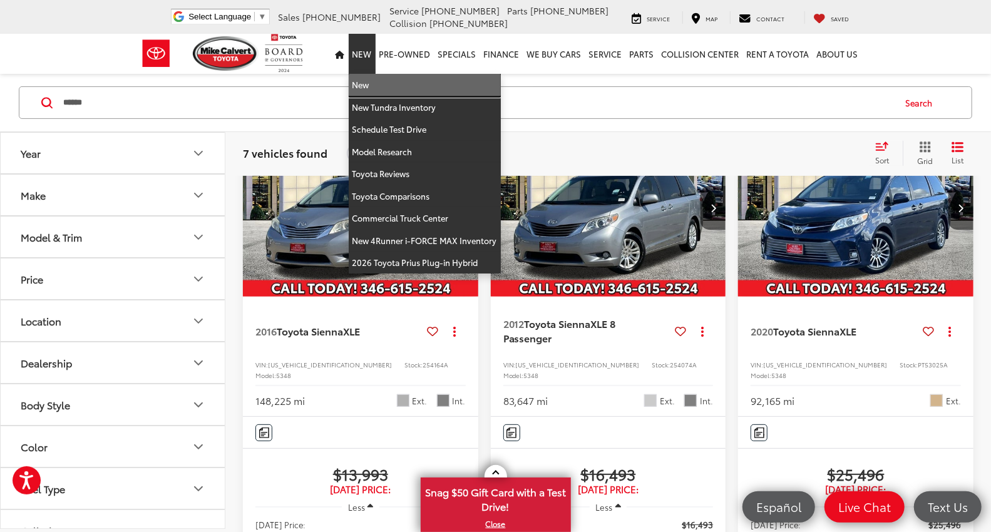
click at [364, 82] on link "New" at bounding box center [425, 85] width 152 height 23
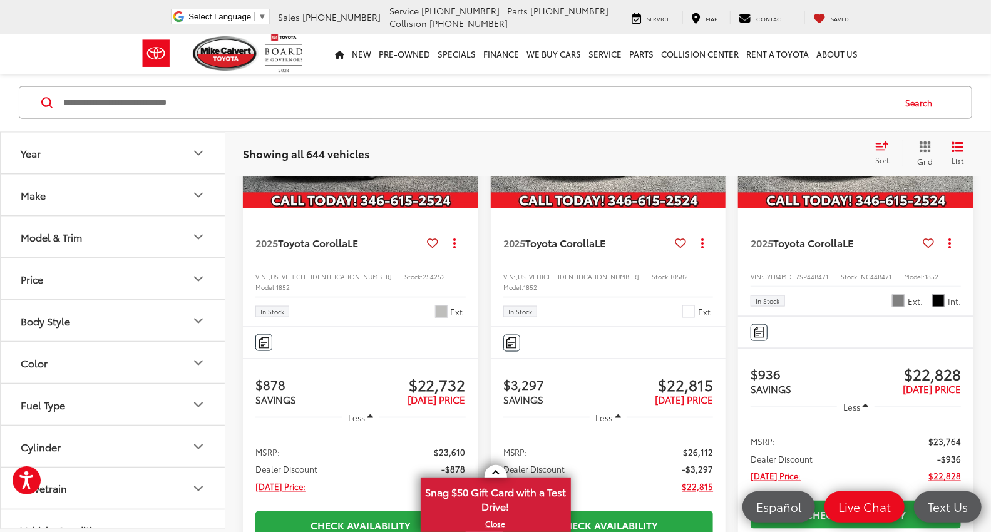
scroll to position [1043, 0]
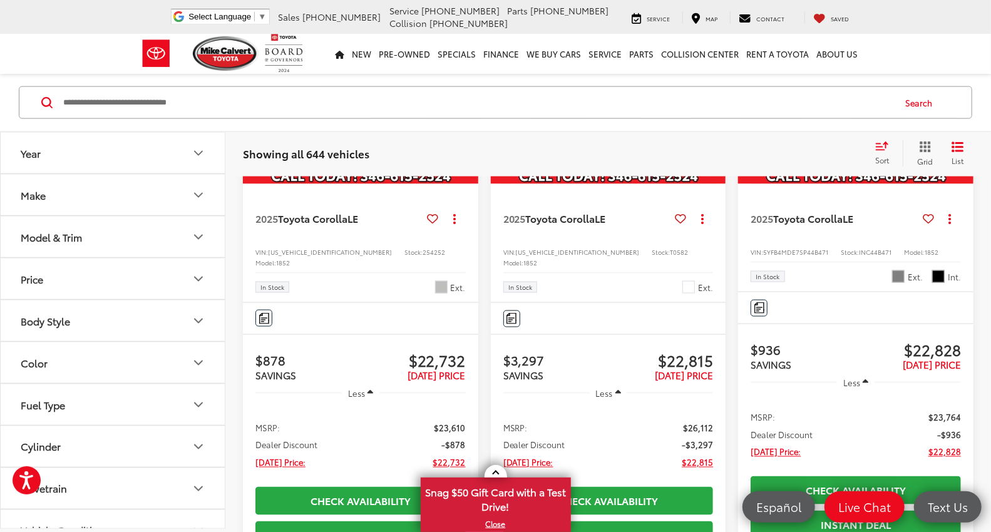
click at [272, 100] on input "Search by Make, Model, or Keyword" at bounding box center [478, 103] width 832 height 30
type input "******"
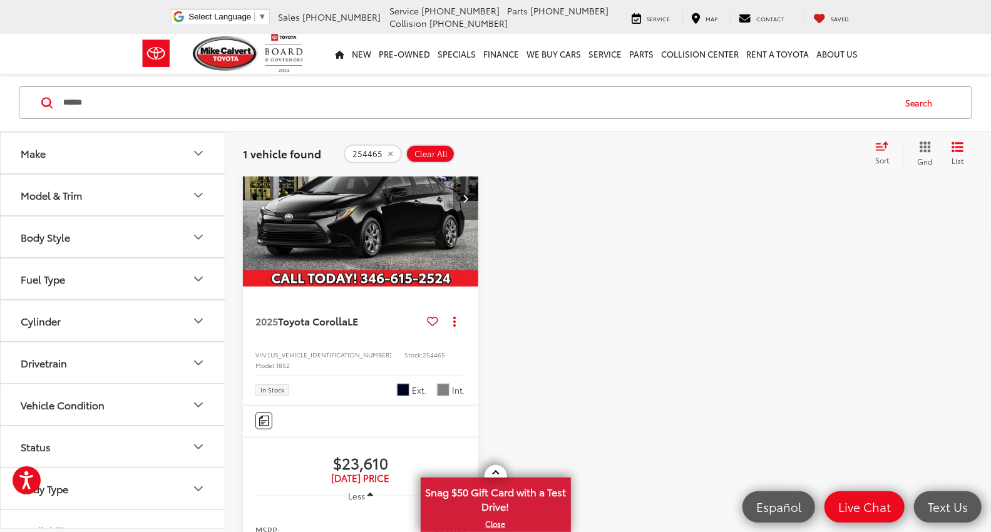
scroll to position [249, 0]
